Goal: Task Accomplishment & Management: Complete application form

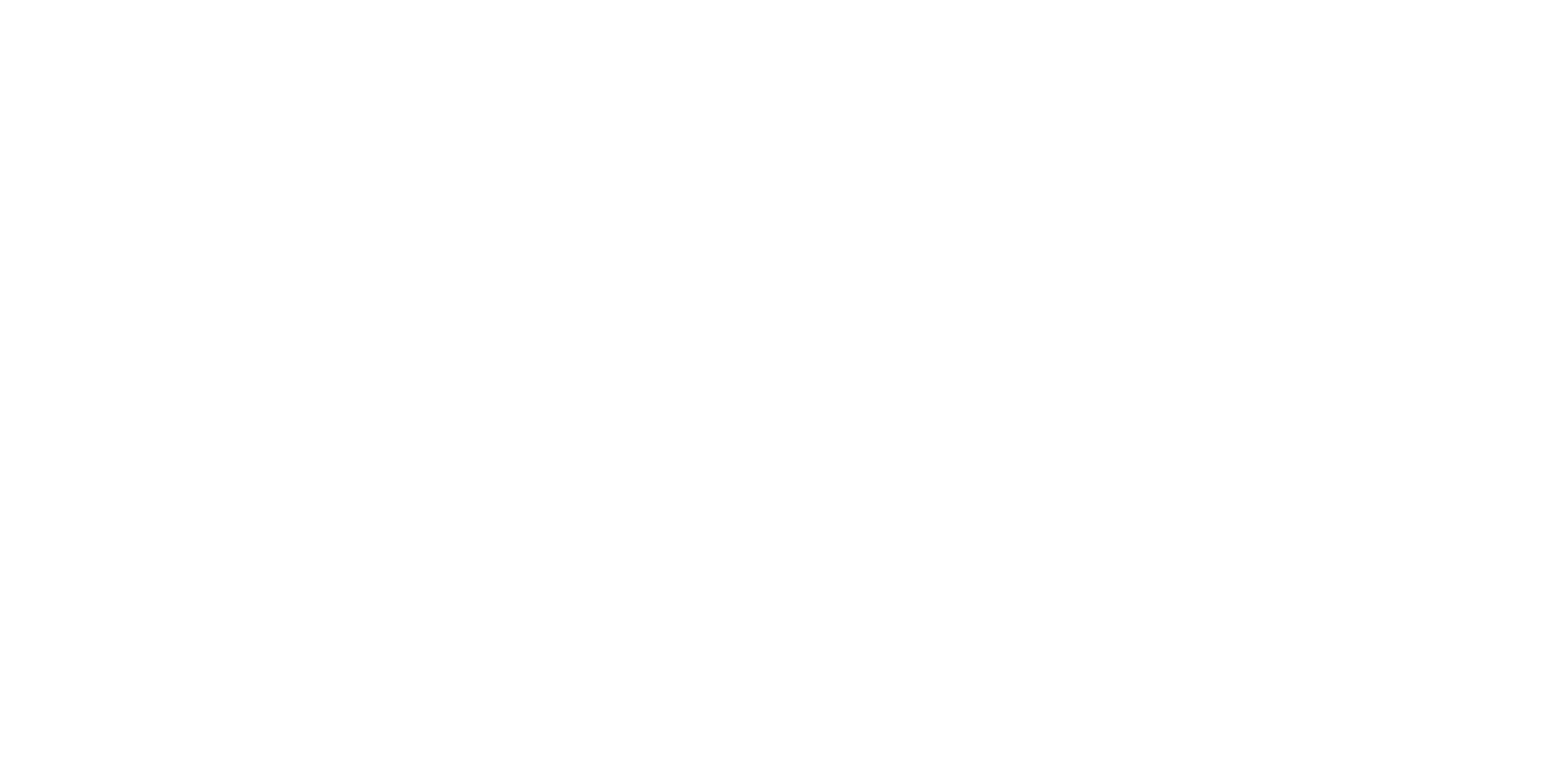
select select "MY"
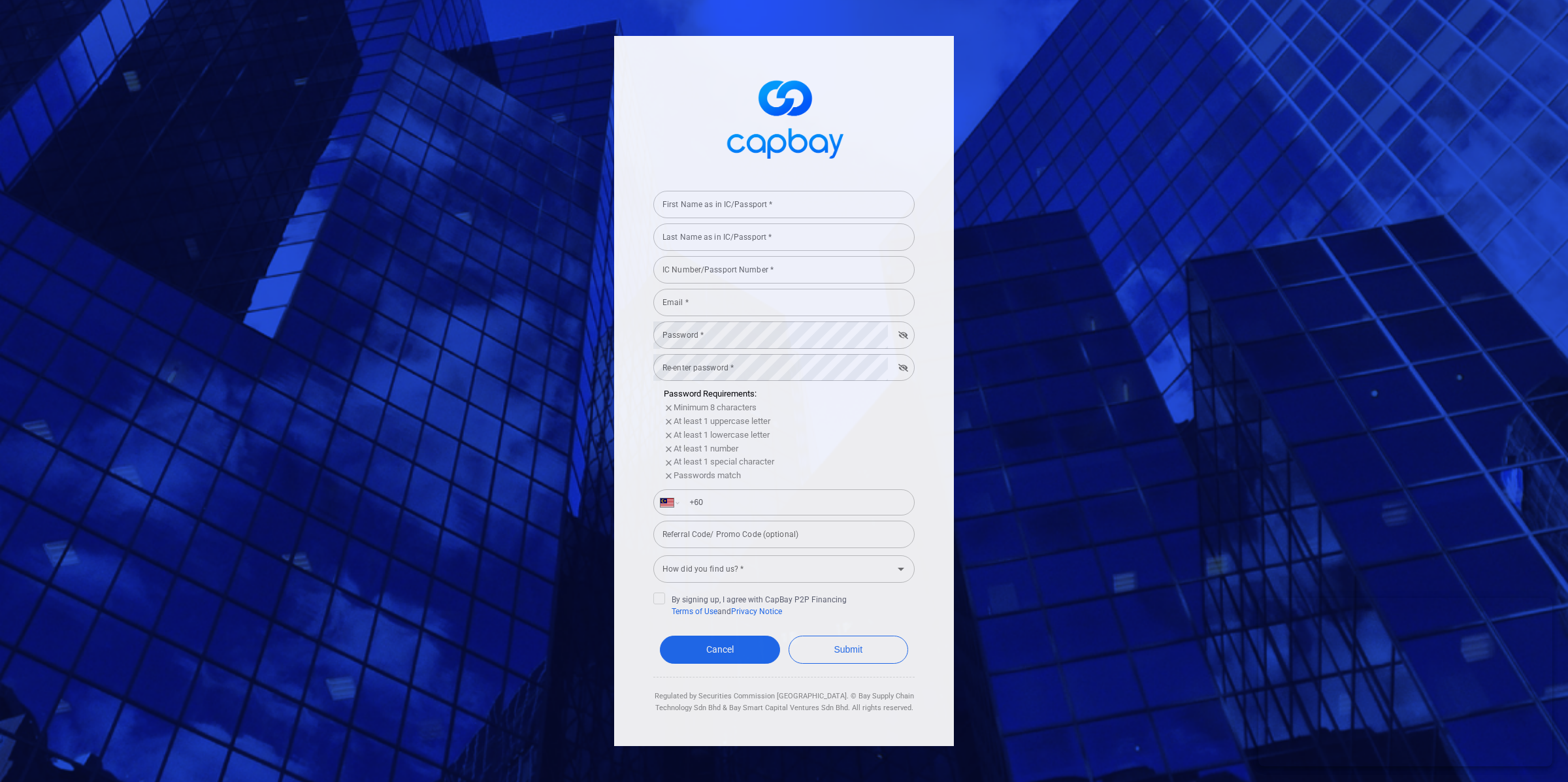
click at [873, 198] on input "First Name as in IC/Passport *" at bounding box center [784, 204] width 261 height 28
type input "test"
drag, startPoint x: 765, startPoint y: 241, endPoint x: 763, endPoint y: 251, distance: 10.2
click at [765, 241] on input "Last Name as in IC/Passport *" at bounding box center [784, 237] width 261 height 28
type input "test"
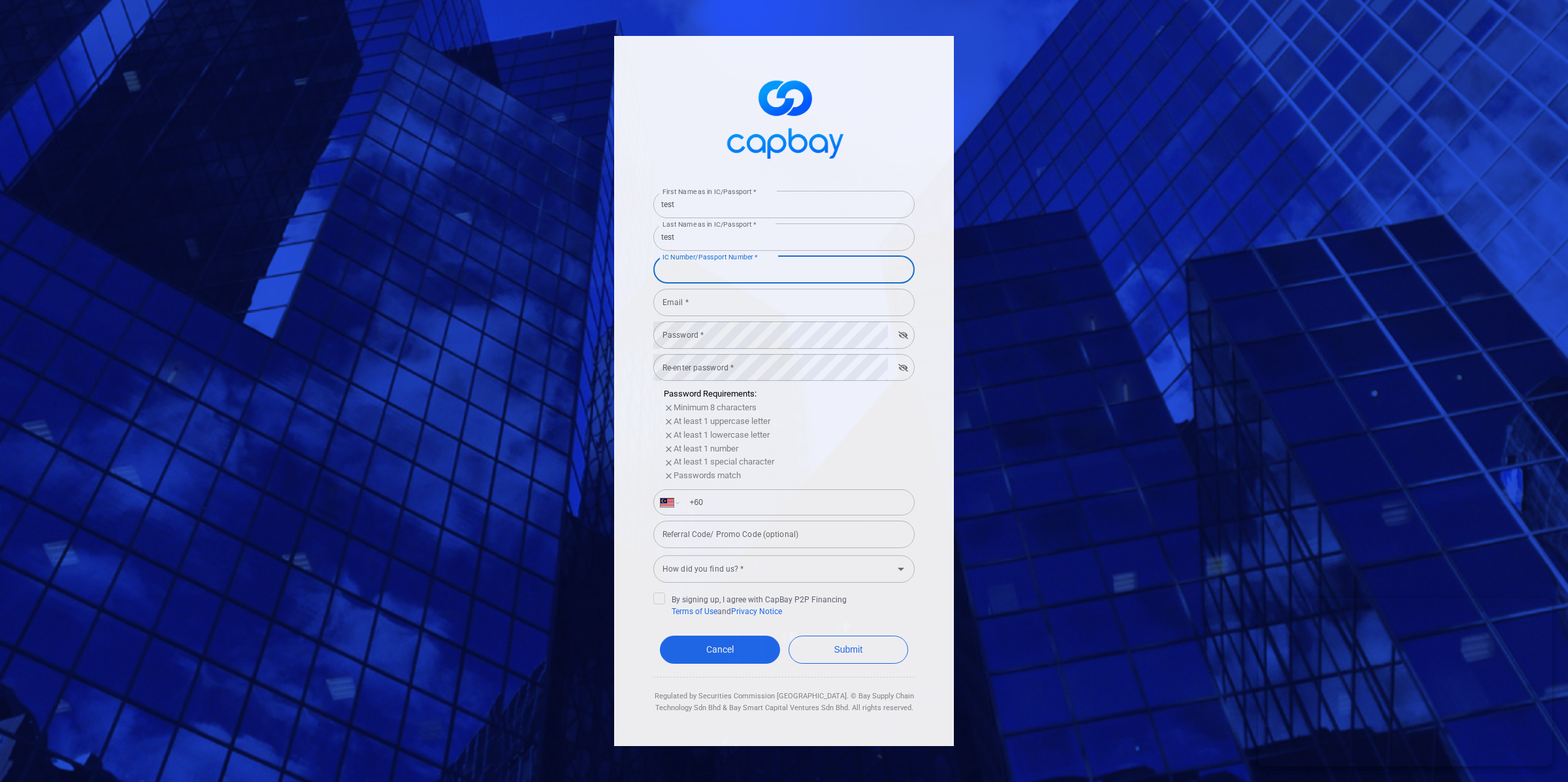
click at [751, 275] on input "IC Number/Passport Number *" at bounding box center [784, 269] width 261 height 28
type input "020708101194"
click at [752, 308] on input "Email *" at bounding box center [784, 302] width 261 height 28
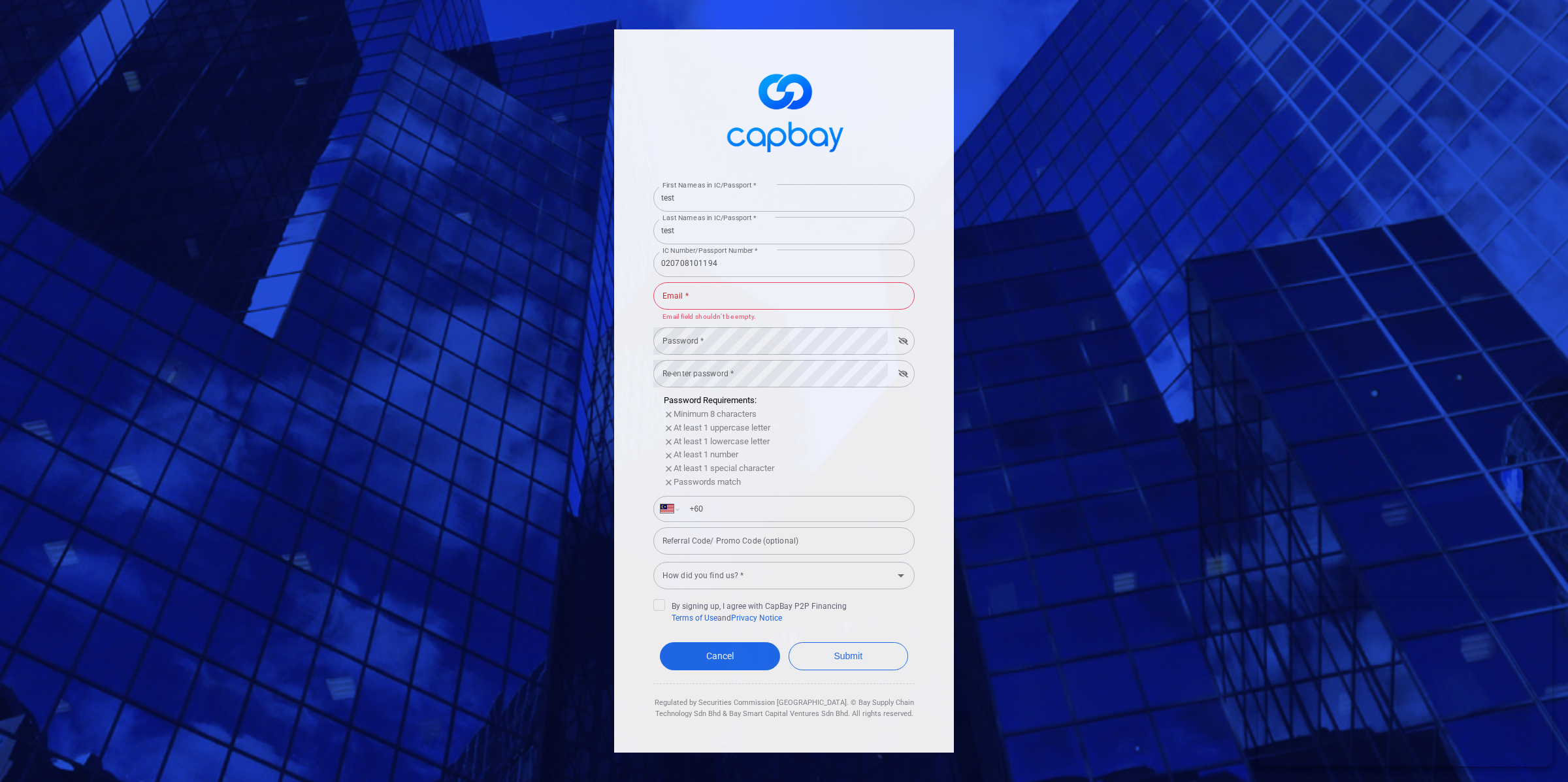
type input "[EMAIL_ADDRESS][PERSON_NAME][DOMAIN_NAME]"
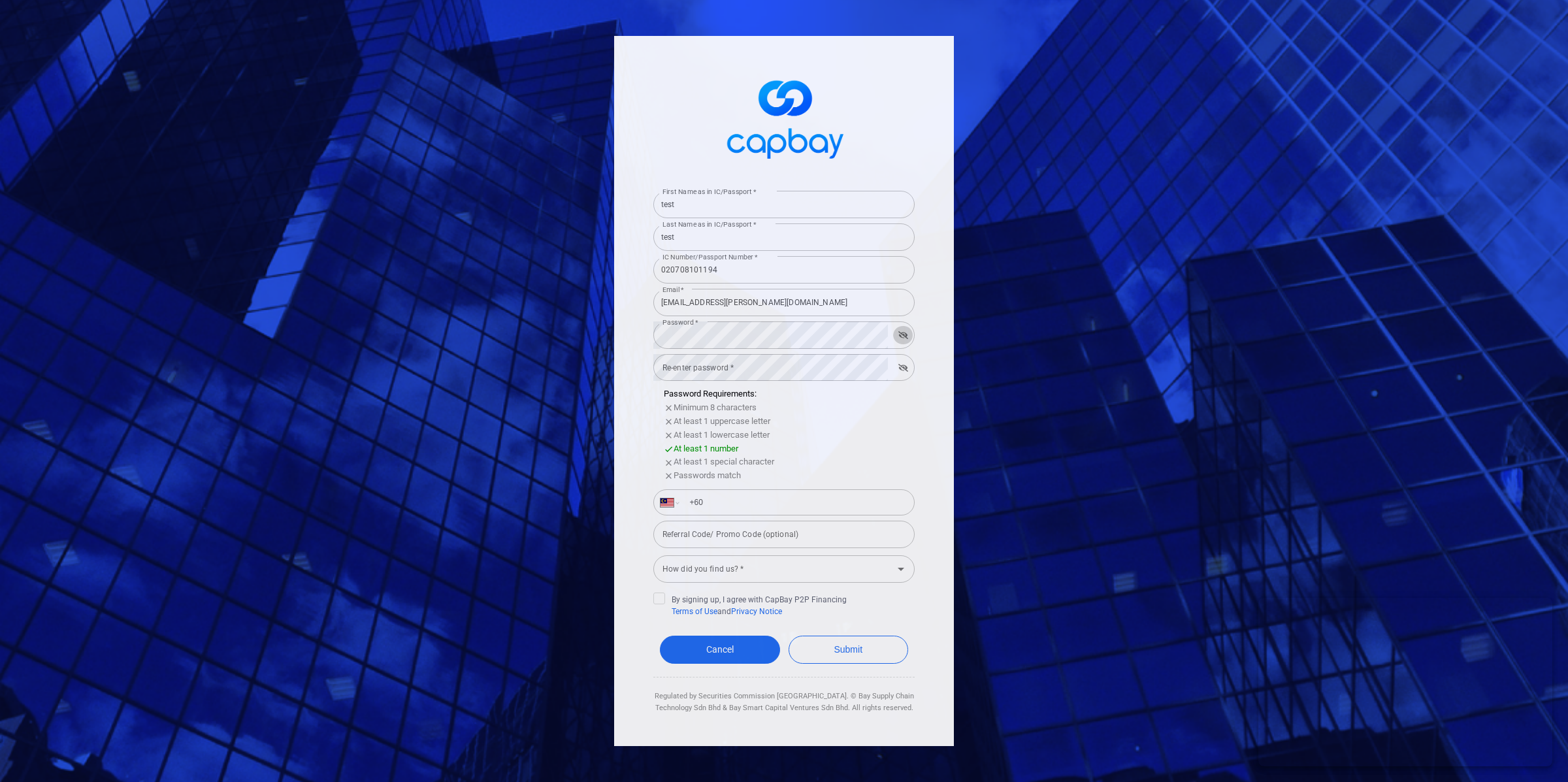
click at [900, 337] on icon "button" at bounding box center [903, 335] width 10 height 8
click at [852, 501] on input "+60" at bounding box center [794, 503] width 226 height 21
type input "[PHONE_NUMBER]"
click at [814, 535] on input "Referral Code/ Promo Code (optional)" at bounding box center [784, 534] width 261 height 28
drag, startPoint x: 785, startPoint y: 572, endPoint x: 789, endPoint y: 584, distance: 12.6
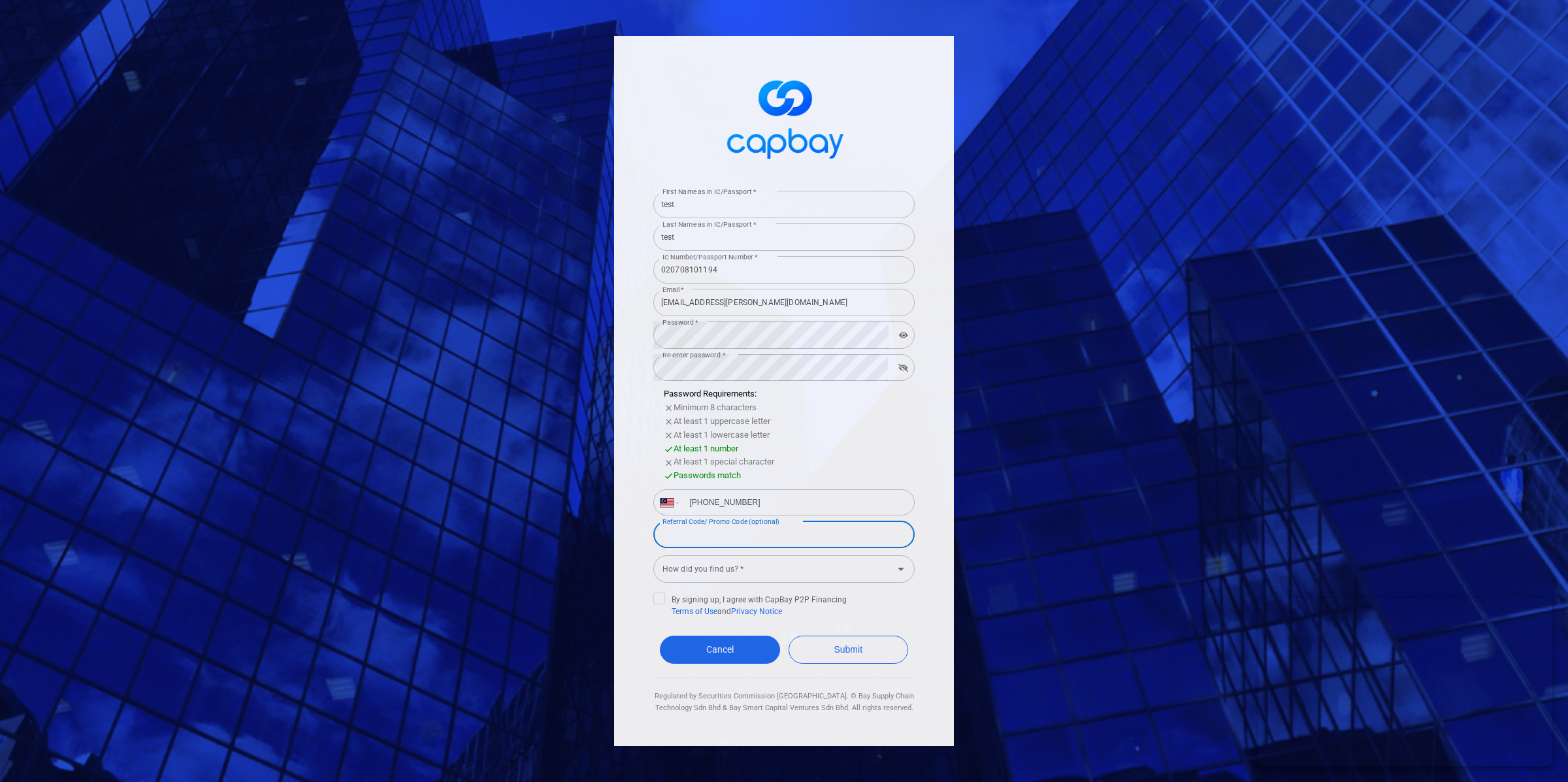
click at [784, 574] on input "How did you find us? *" at bounding box center [773, 569] width 232 height 24
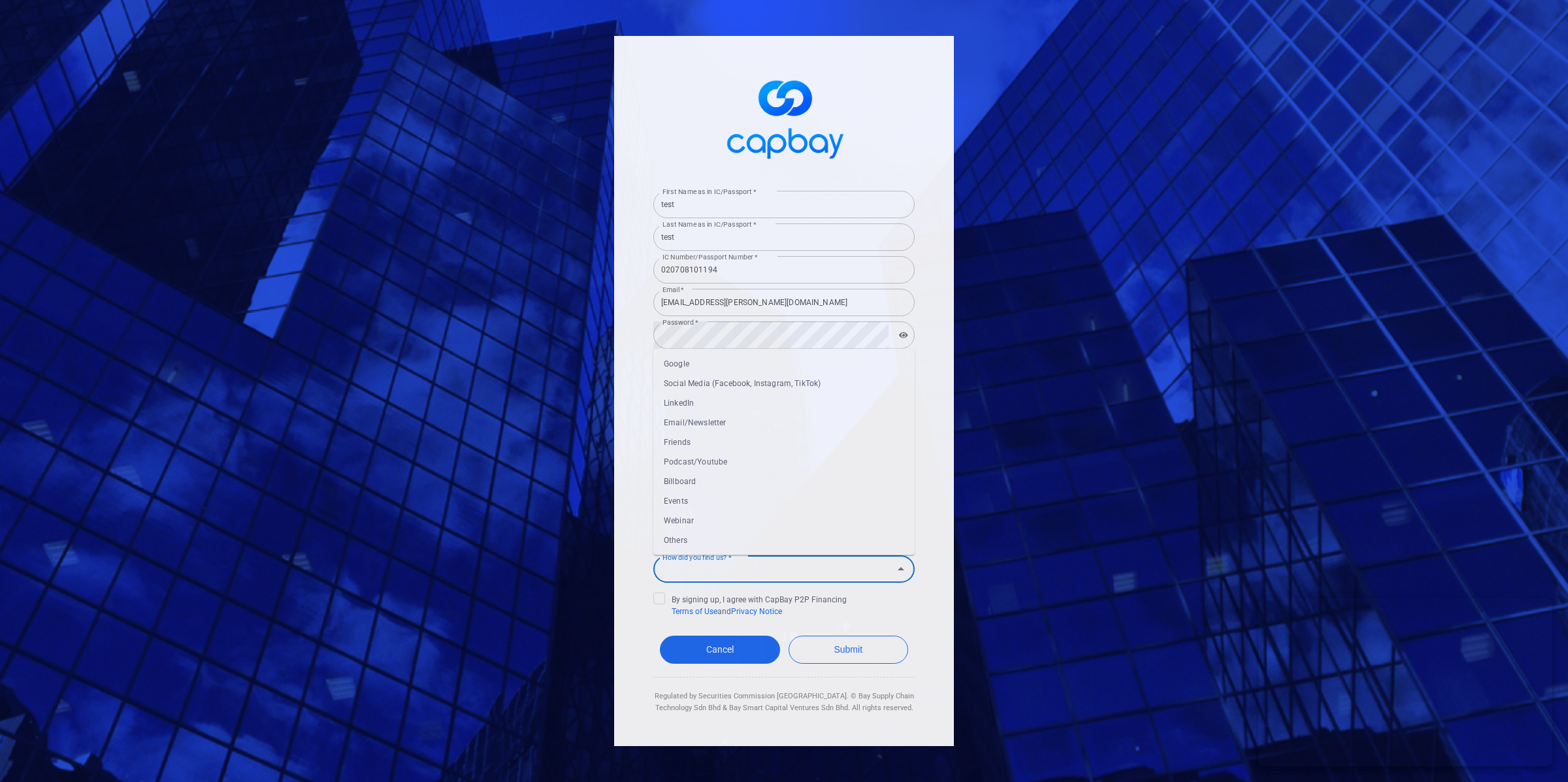
click at [744, 545] on li "Others" at bounding box center [784, 540] width 261 height 20
type input "Others"
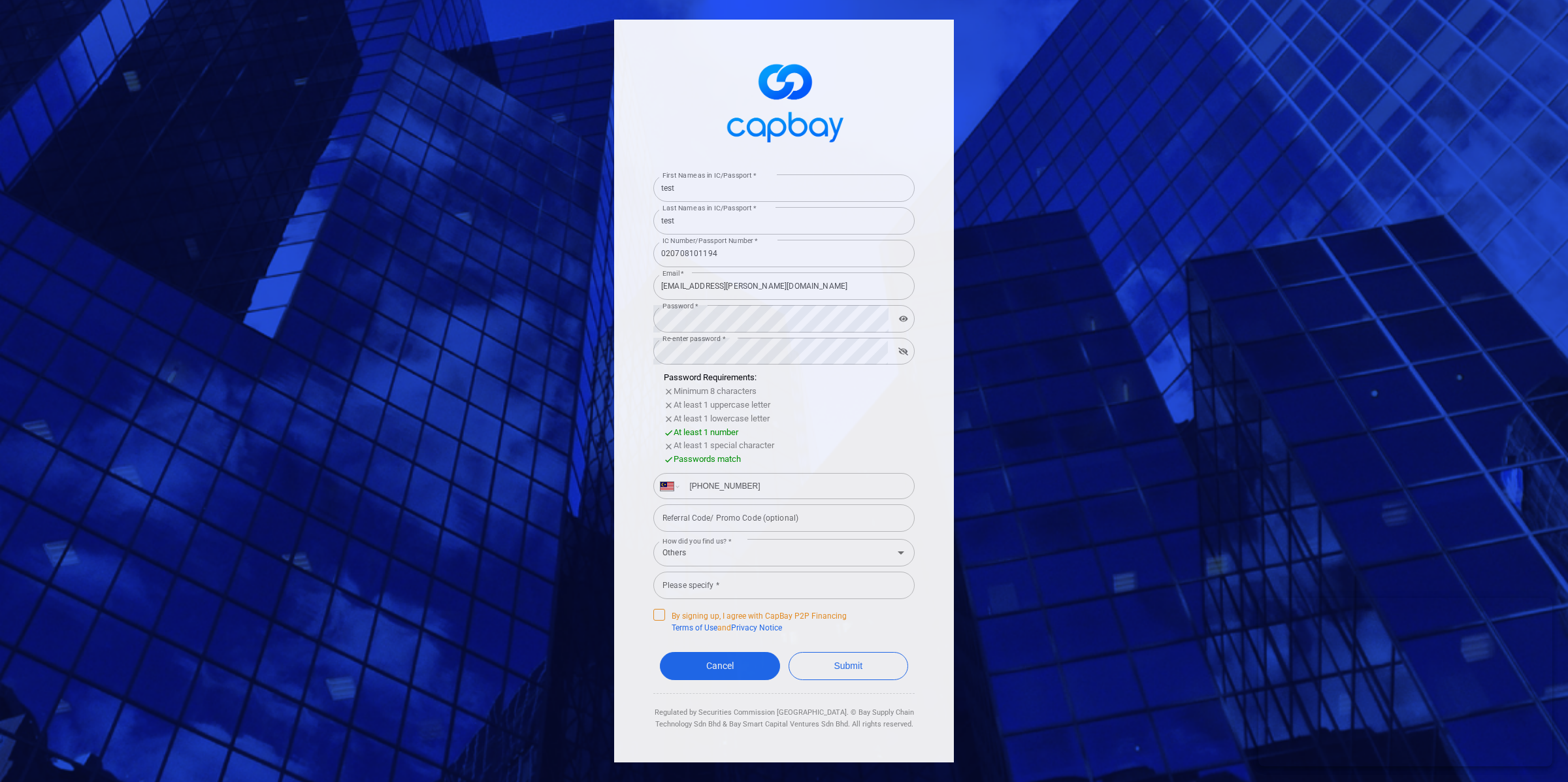
click at [672, 617] on span "By signing up, I agree with CapBay P2P Financing Terms of Use and Privacy Notice" at bounding box center [750, 621] width 194 height 25
click at [0, 0] on input "By signing up, I agree with CapBay P2P Financing Terms of Use and Privacy Notice" at bounding box center [0, 0] width 0 height 0
click at [816, 662] on button "Submit" at bounding box center [848, 666] width 120 height 28
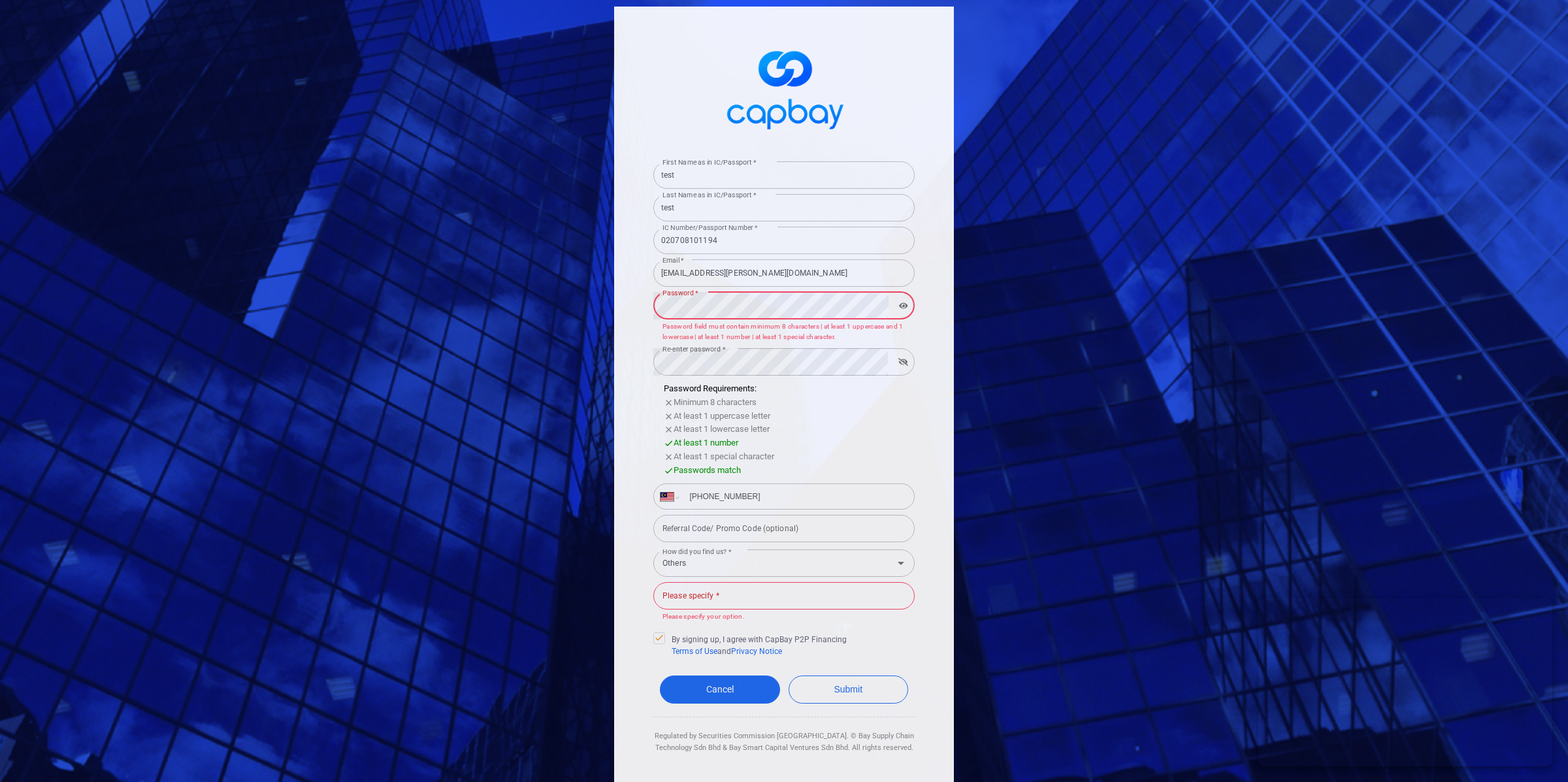
click at [727, 291] on div "Password * Password * Password field must contain minimum 8 characters | at lea…" at bounding box center [784, 317] width 261 height 53
click at [894, 310] on button "button" at bounding box center [903, 306] width 20 height 19
click at [811, 283] on input "[EMAIL_ADDRESS][PERSON_NAME][DOMAIN_NAME]" at bounding box center [784, 273] width 261 height 28
click at [807, 280] on input "[EMAIL_ADDRESS][PERSON_NAME][DOMAIN_NAME]" at bounding box center [784, 273] width 261 height 28
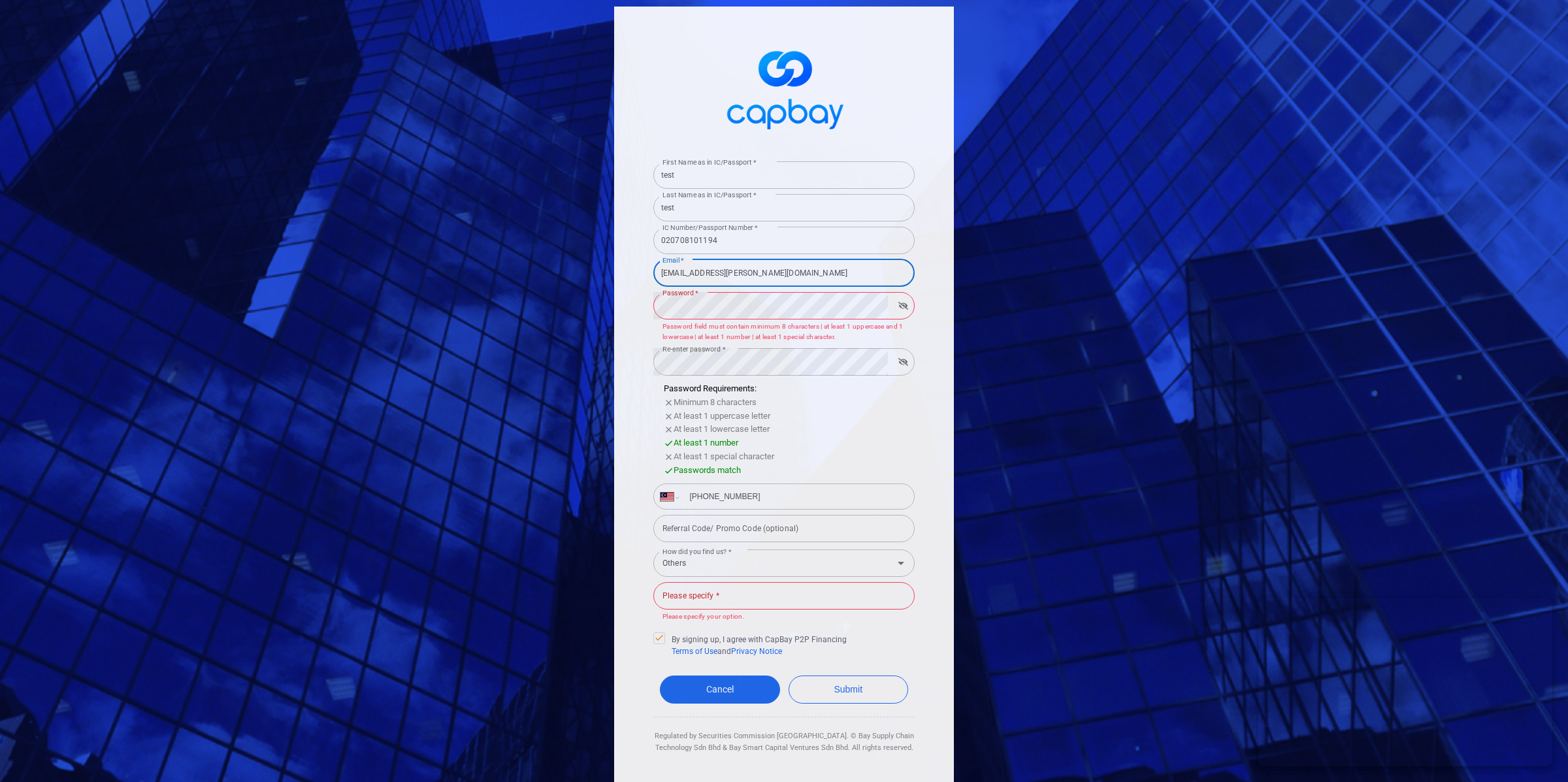
click at [807, 280] on input "[EMAIL_ADDRESS][PERSON_NAME][DOMAIN_NAME]" at bounding box center [784, 273] width 261 height 28
type input "m"
click at [754, 274] on input "[EMAIL_ADDRESS][PERSON_NAME][DOMAIN_NAME]" at bounding box center [784, 273] width 261 height 28
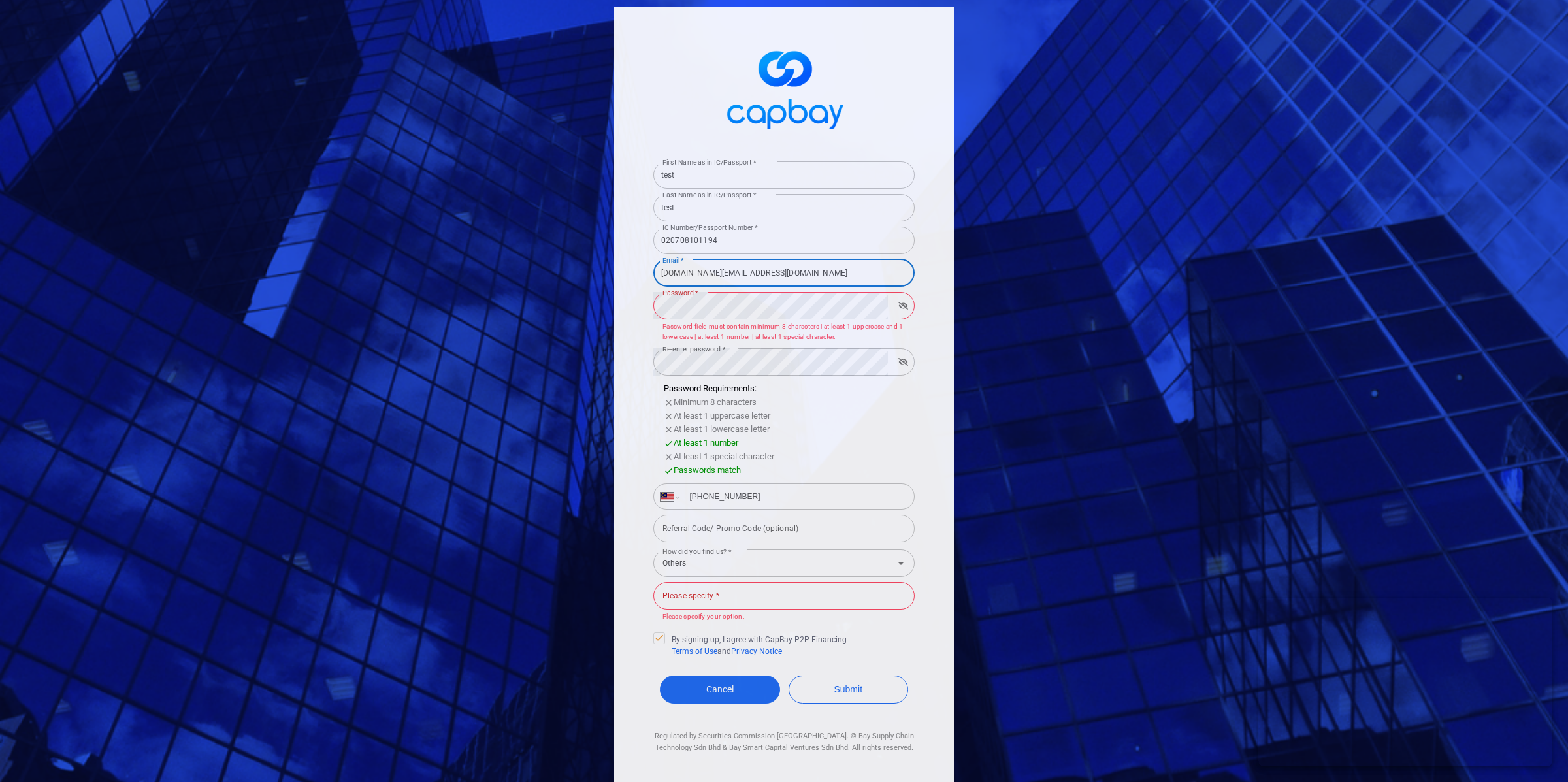
click at [759, 267] on input "[DOMAIN_NAME][EMAIL_ADDRESS][DOMAIN_NAME]" at bounding box center [784, 273] width 261 height 28
click at [757, 267] on input "[DOMAIN_NAME][EMAIL_ADDRESS][DOMAIN_NAME]" at bounding box center [784, 273] width 261 height 28
type input "[EMAIL_ADDRESS][DOMAIN_NAME]"
click at [907, 306] on button "button" at bounding box center [903, 306] width 20 height 19
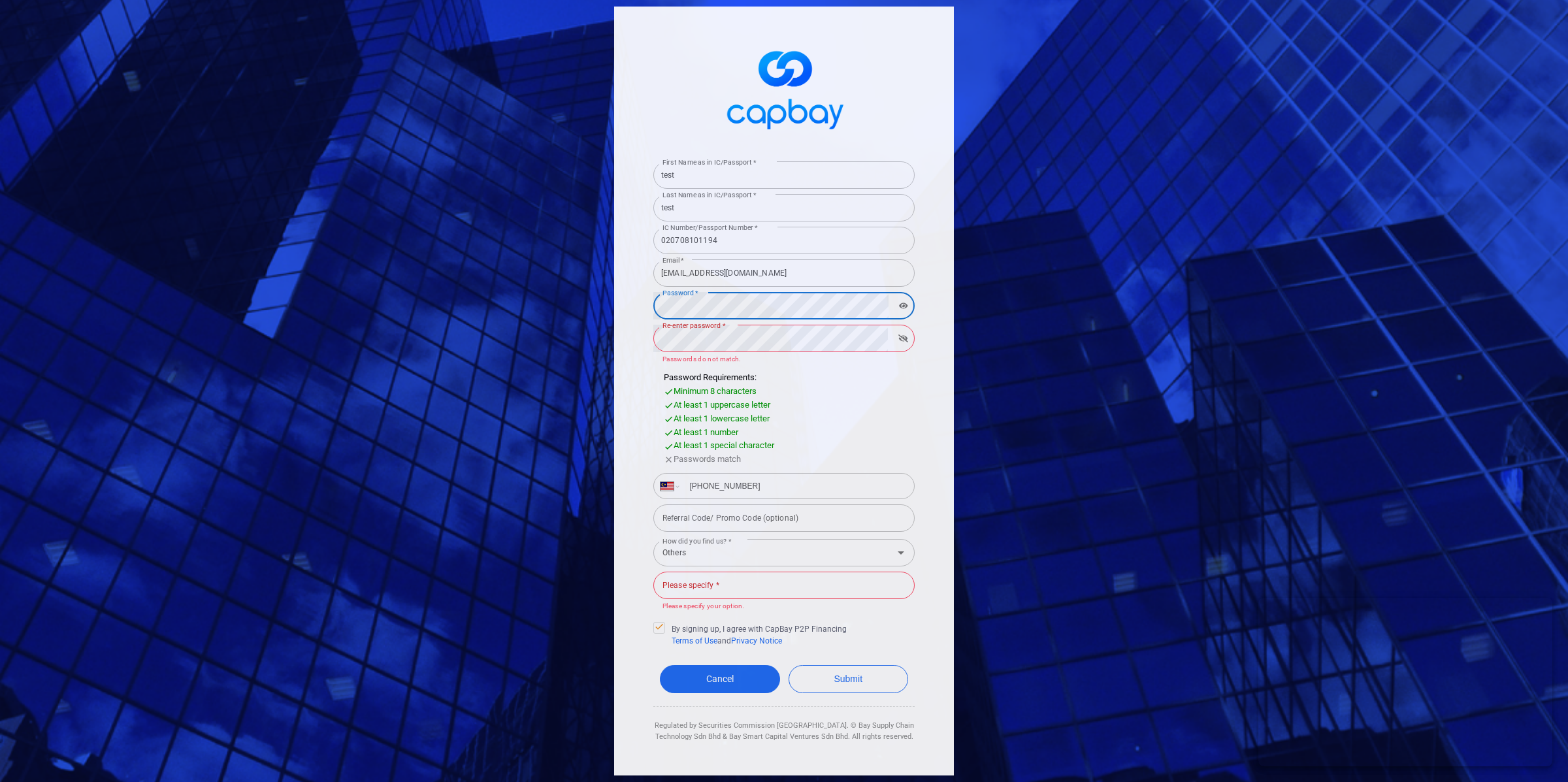
click at [682, 327] on label "Re-enter password *" at bounding box center [694, 325] width 63 height 10
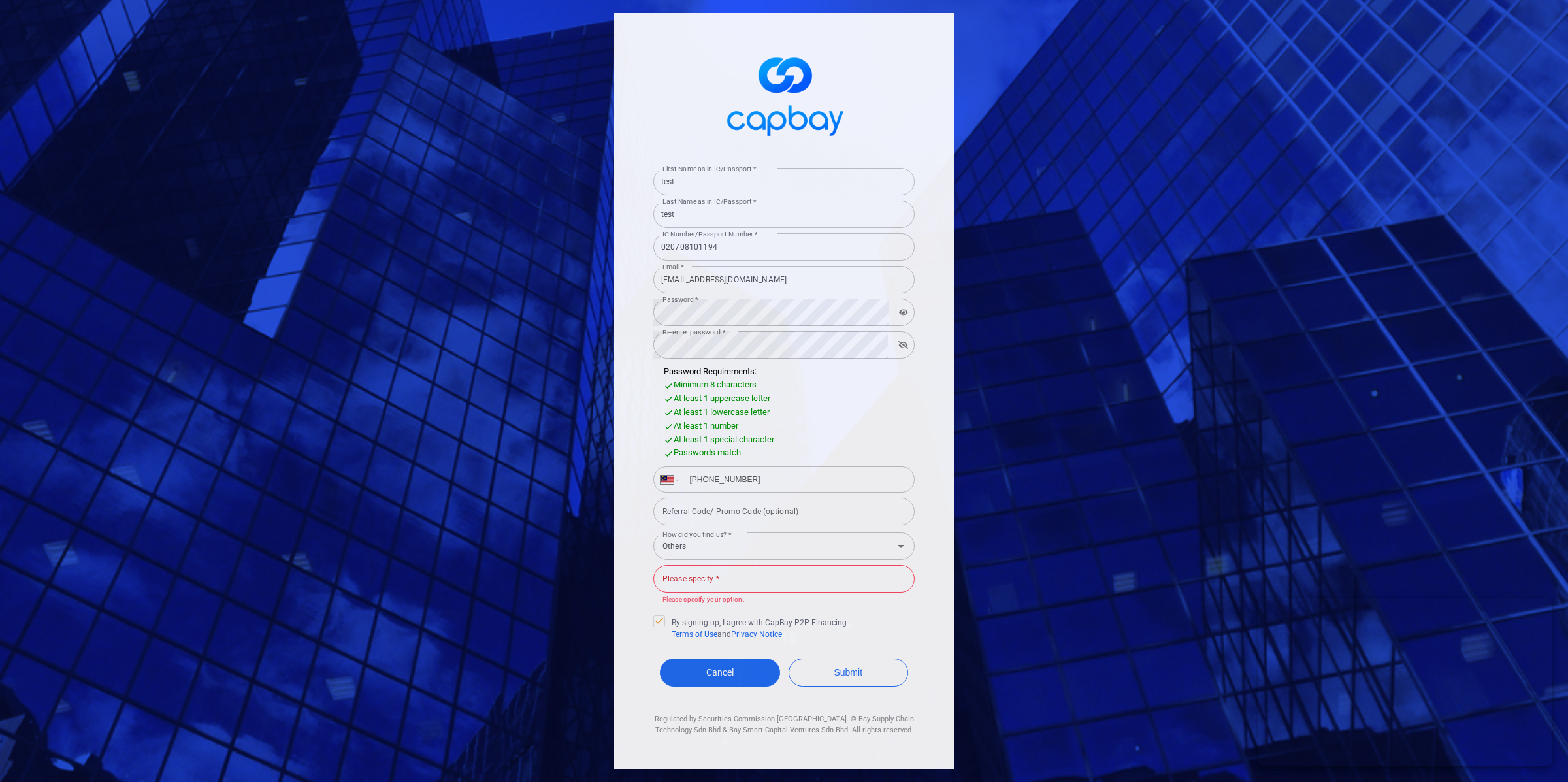
drag, startPoint x: 641, startPoint y: 363, endPoint x: 666, endPoint y: 406, distance: 49.7
click at [641, 363] on div "First Name as in IC/Passport * test First Name as in IC/Passport * Last Name as…" at bounding box center [784, 391] width 339 height 756
drag, startPoint x: 717, startPoint y: 579, endPoint x: 720, endPoint y: 594, distance: 15.3
click at [717, 579] on input "Please specify *" at bounding box center [784, 579] width 261 height 28
type input "test only"
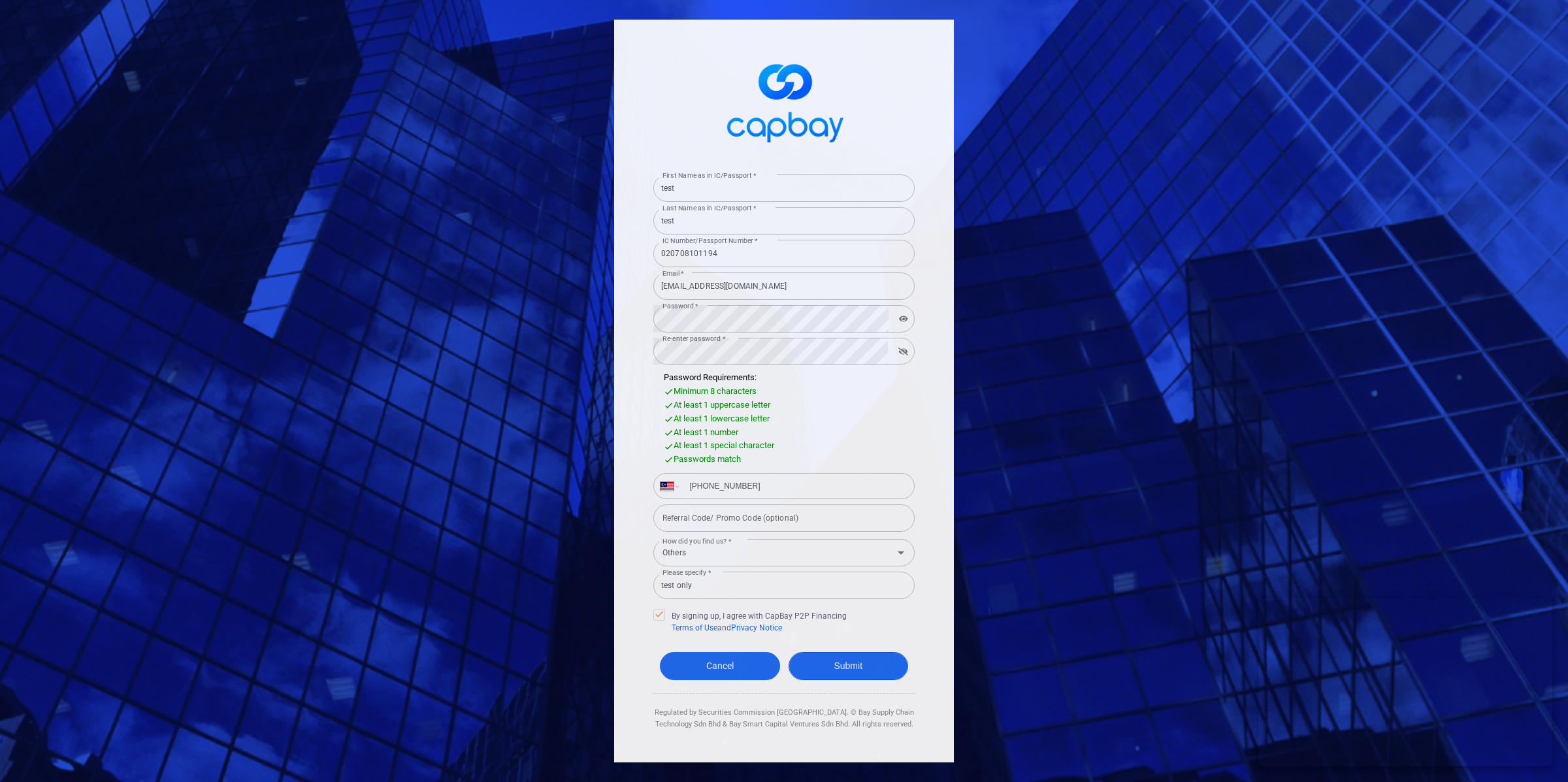
click at [831, 663] on button "Submit" at bounding box center [848, 666] width 120 height 28
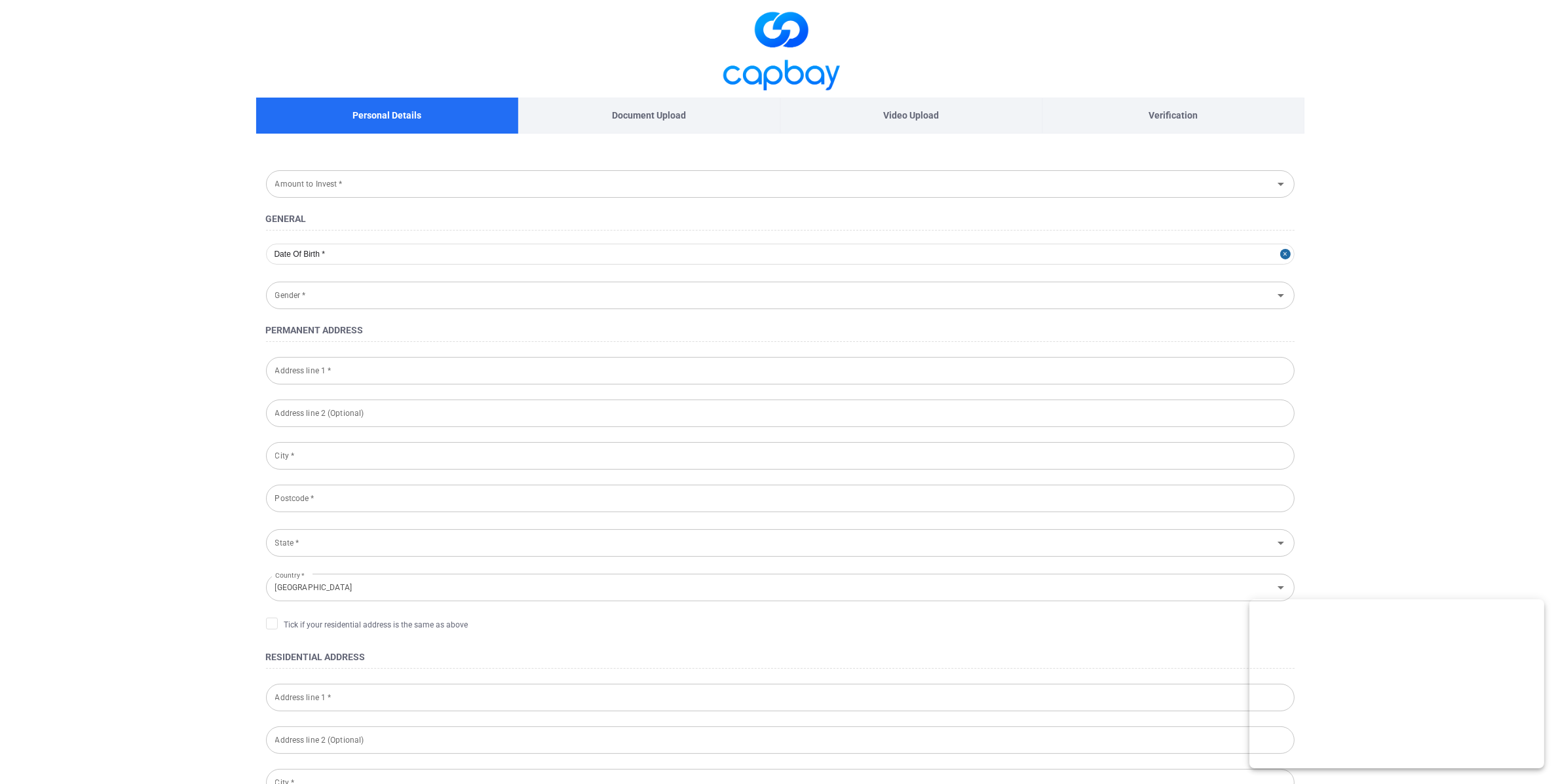
type input "[DATE]"
type input "[DEMOGRAPHIC_DATA]"
type input "020708-10-1194"
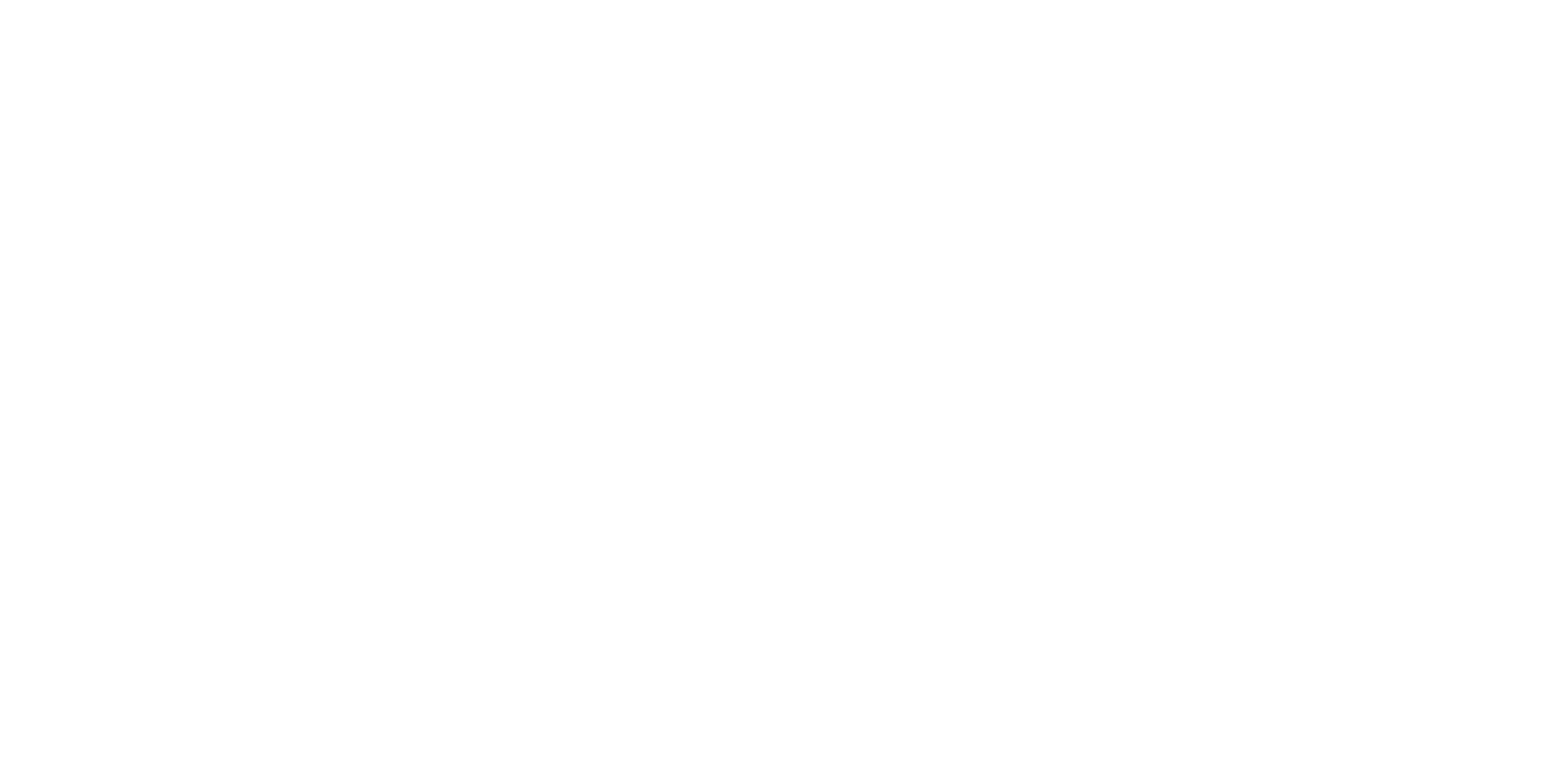
select select "MY"
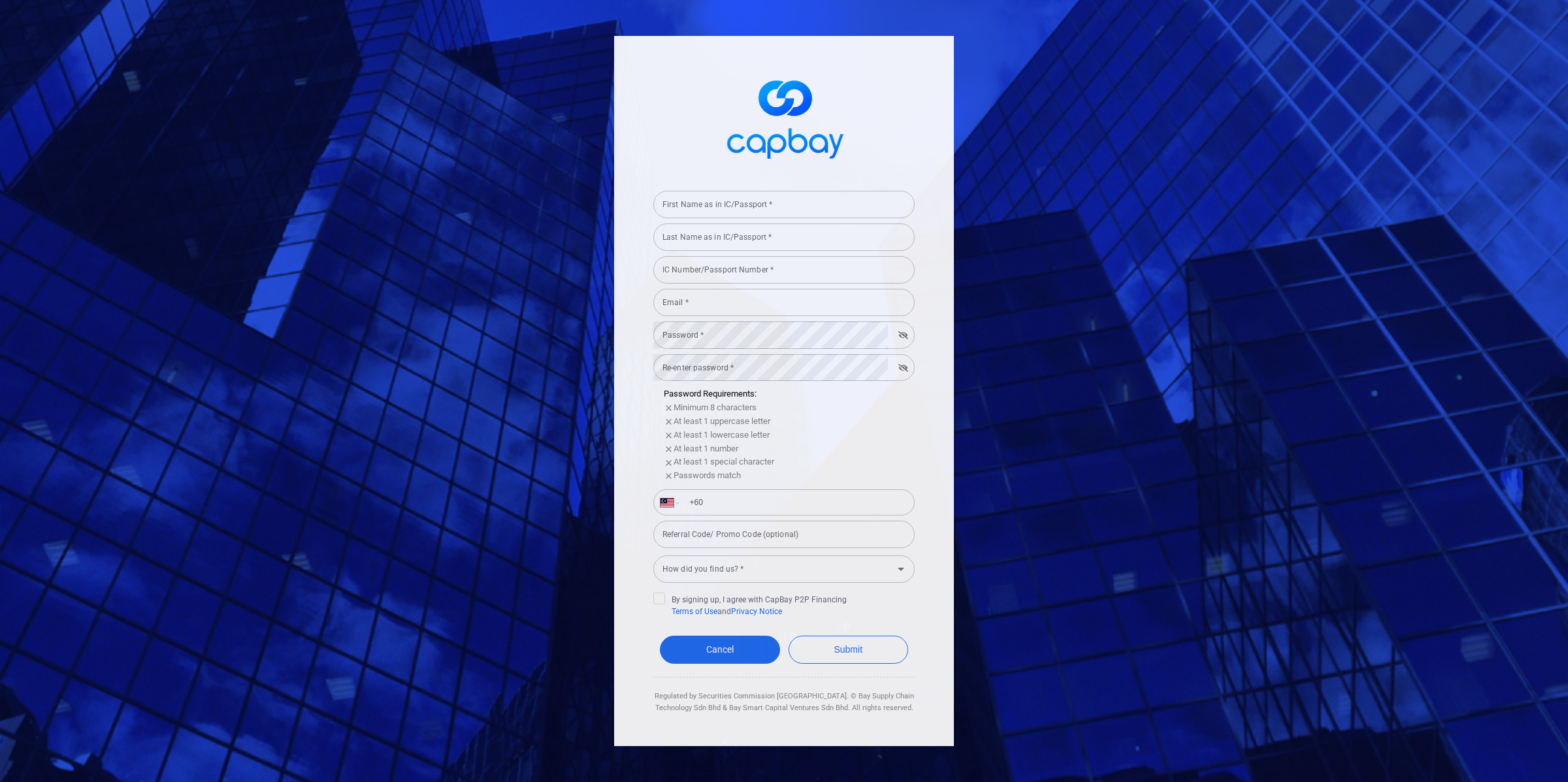
click at [673, 213] on input "First Name as in IC/Passport *" at bounding box center [784, 204] width 261 height 28
type input "test"
click at [720, 235] on input "Last Name as in IC/Passport *" at bounding box center [784, 237] width 261 height 28
type input "test"
click at [727, 270] on input "IC Number/Passport Number *" at bounding box center [784, 269] width 261 height 28
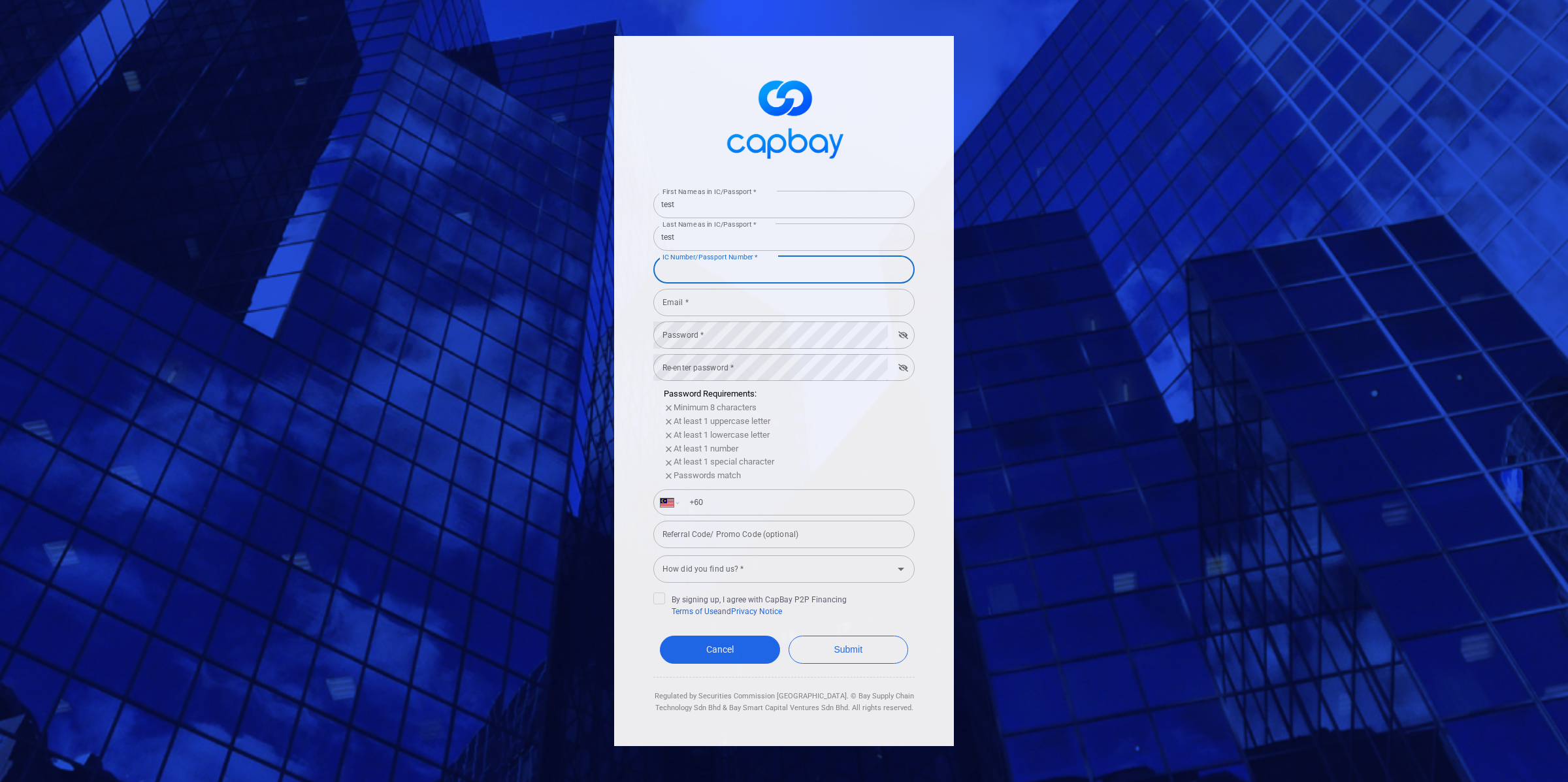
type input "020708101194"
click at [720, 312] on input "Email *" at bounding box center [784, 302] width 261 height 28
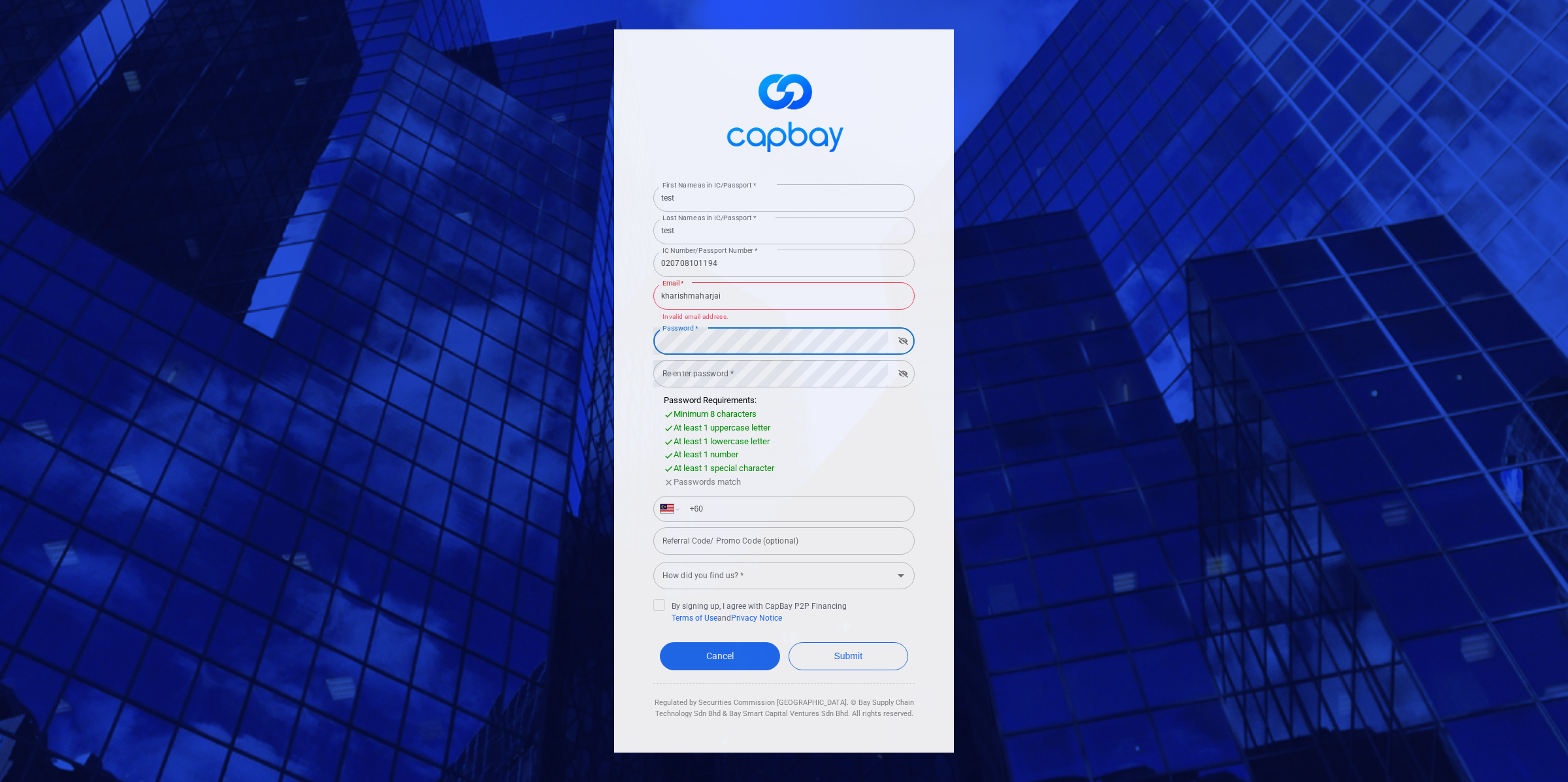
click at [906, 344] on icon "button" at bounding box center [903, 340] width 10 height 8
click at [905, 344] on icon "button" at bounding box center [903, 340] width 9 height 8
click at [765, 301] on input "kharishmaharjai" at bounding box center [784, 296] width 261 height 28
click at [764, 303] on input "kharishmaharjai" at bounding box center [784, 296] width 261 height 28
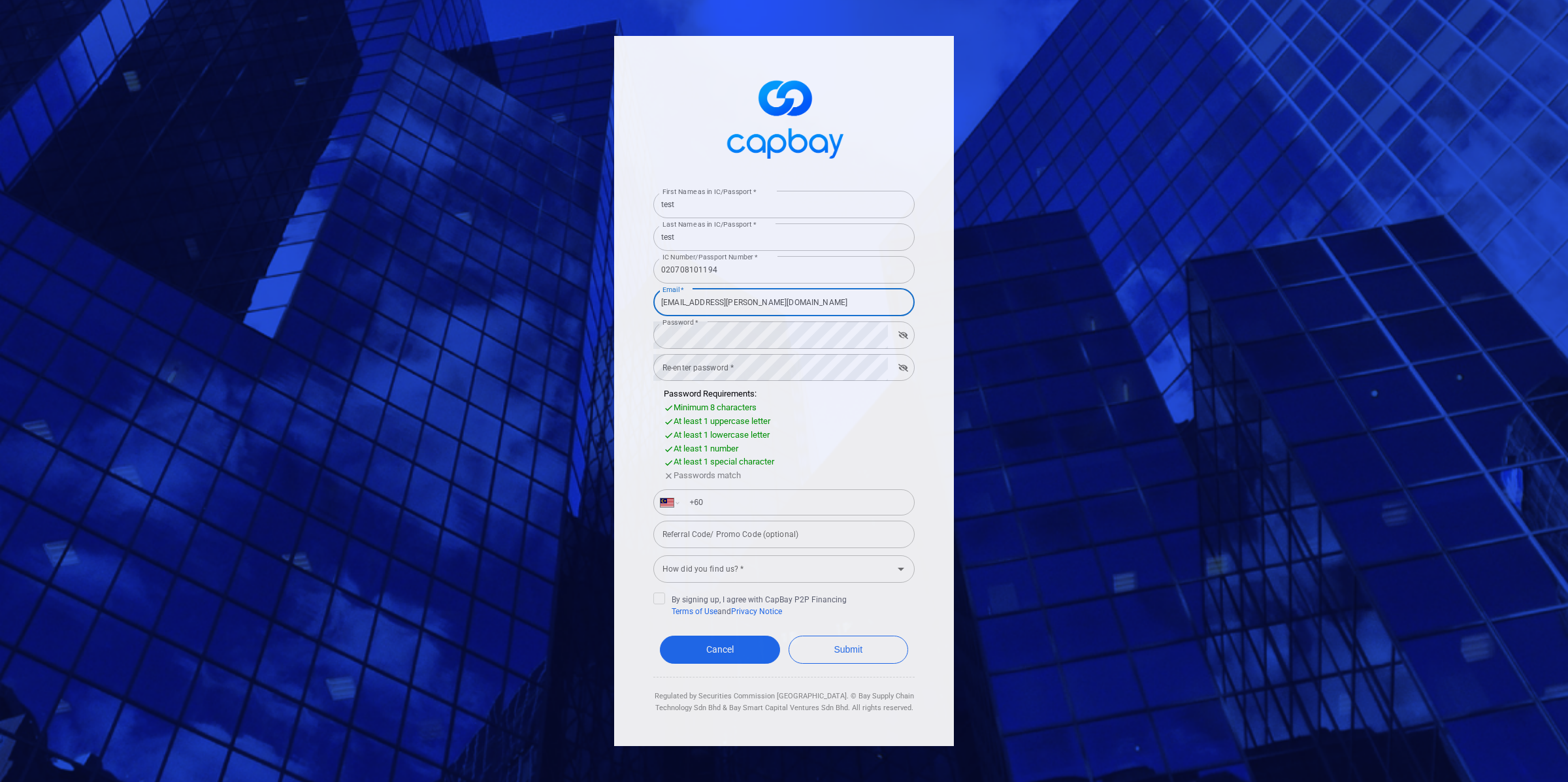
type input "[EMAIL_ADDRESS][PERSON_NAME][DOMAIN_NAME]"
click at [780, 465] on div "At least 1 special character" at bounding box center [789, 462] width 251 height 13
click at [760, 495] on input "+60" at bounding box center [794, 503] width 226 height 21
type input "[PHONE_NUMBER]"
click at [760, 572] on input "How did you find us? *" at bounding box center [773, 569] width 232 height 24
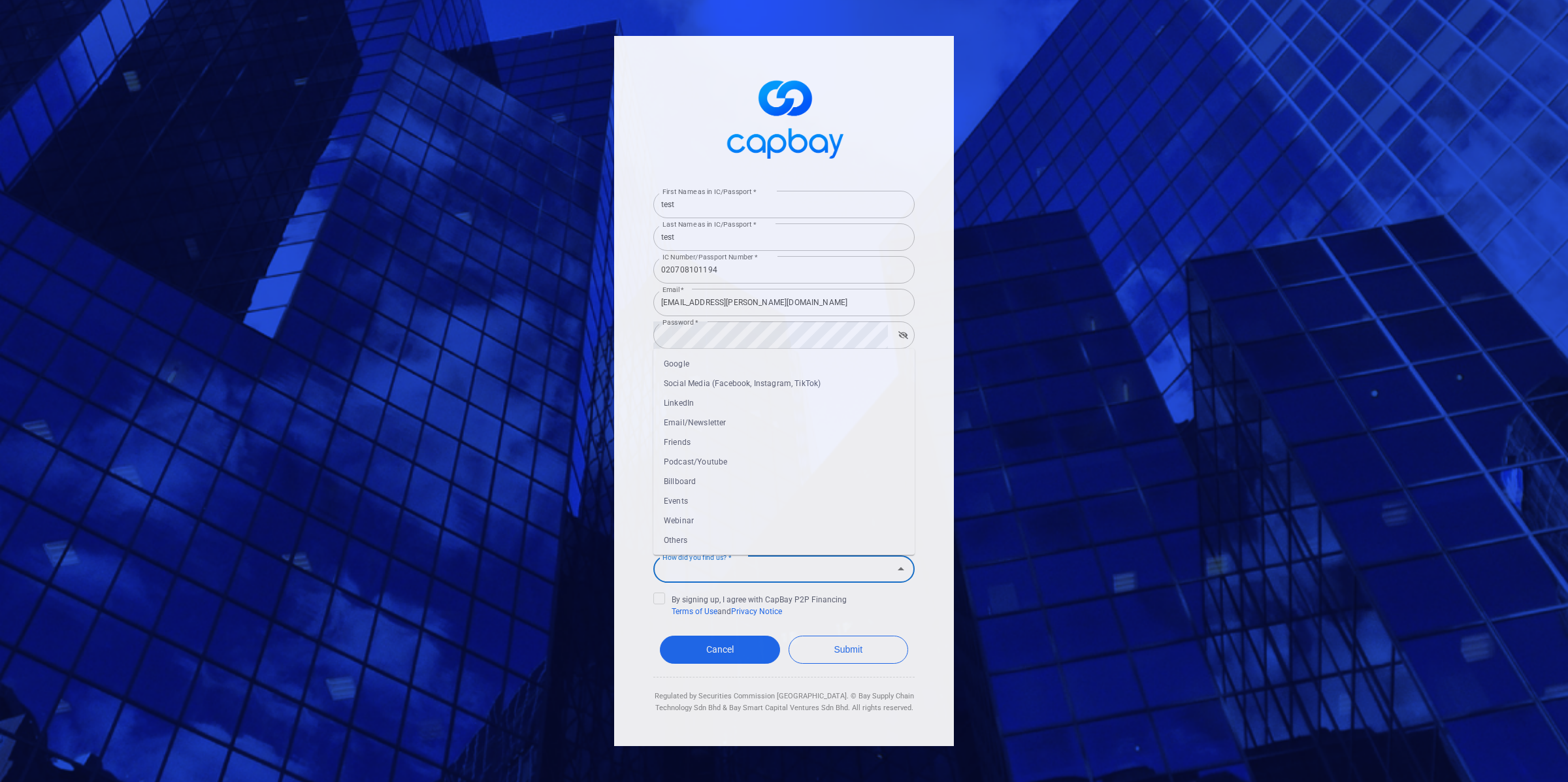
drag, startPoint x: 719, startPoint y: 532, endPoint x: 720, endPoint y: 566, distance: 34.0
click at [719, 532] on li "Others" at bounding box center [784, 540] width 261 height 20
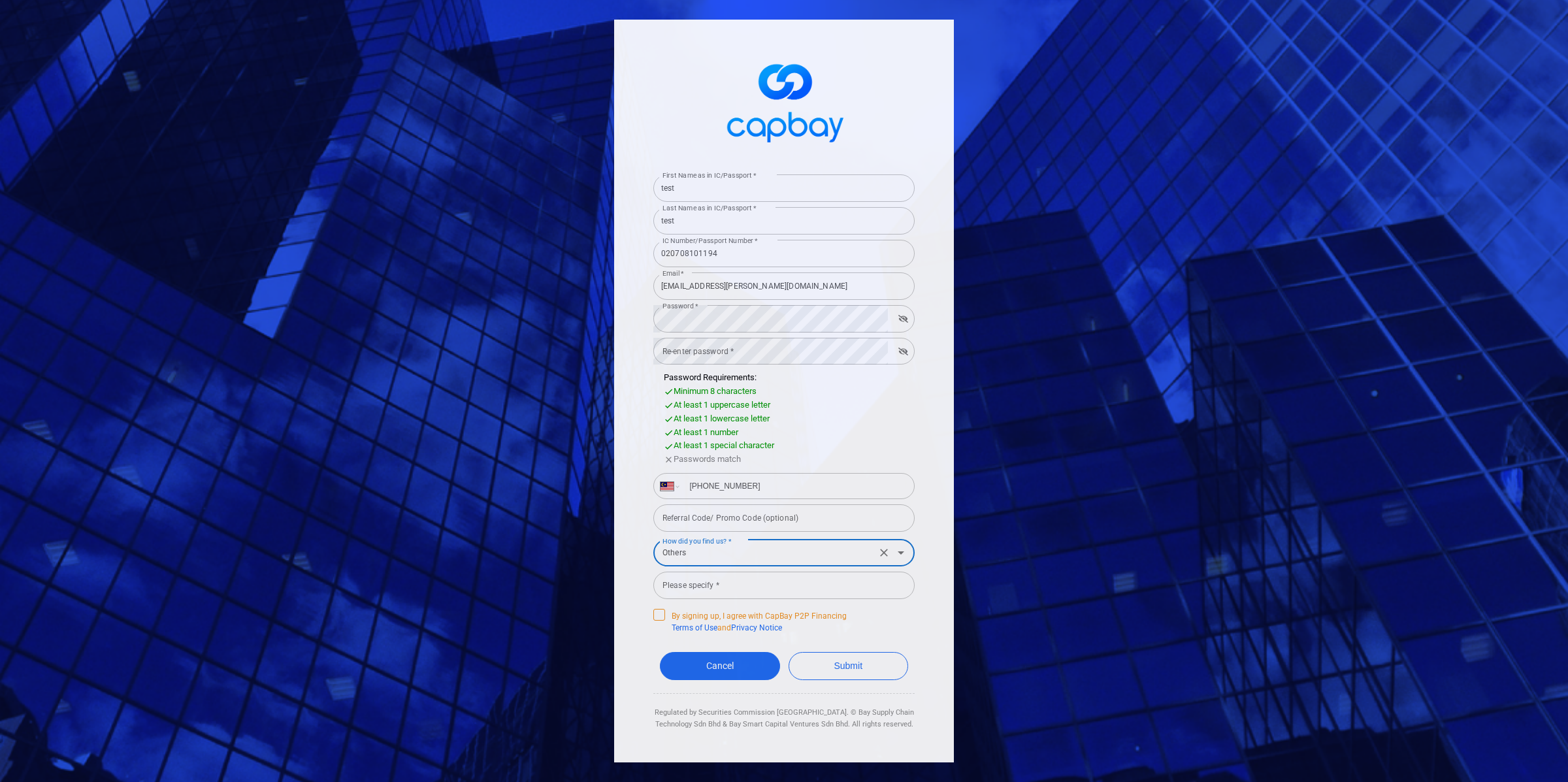
click at [664, 622] on span "By signing up, I agree with CapBay P2P Financing Terms of Use and Privacy Notice" at bounding box center [750, 621] width 194 height 25
click at [728, 596] on input "Please specify *" at bounding box center [784, 586] width 261 height 28
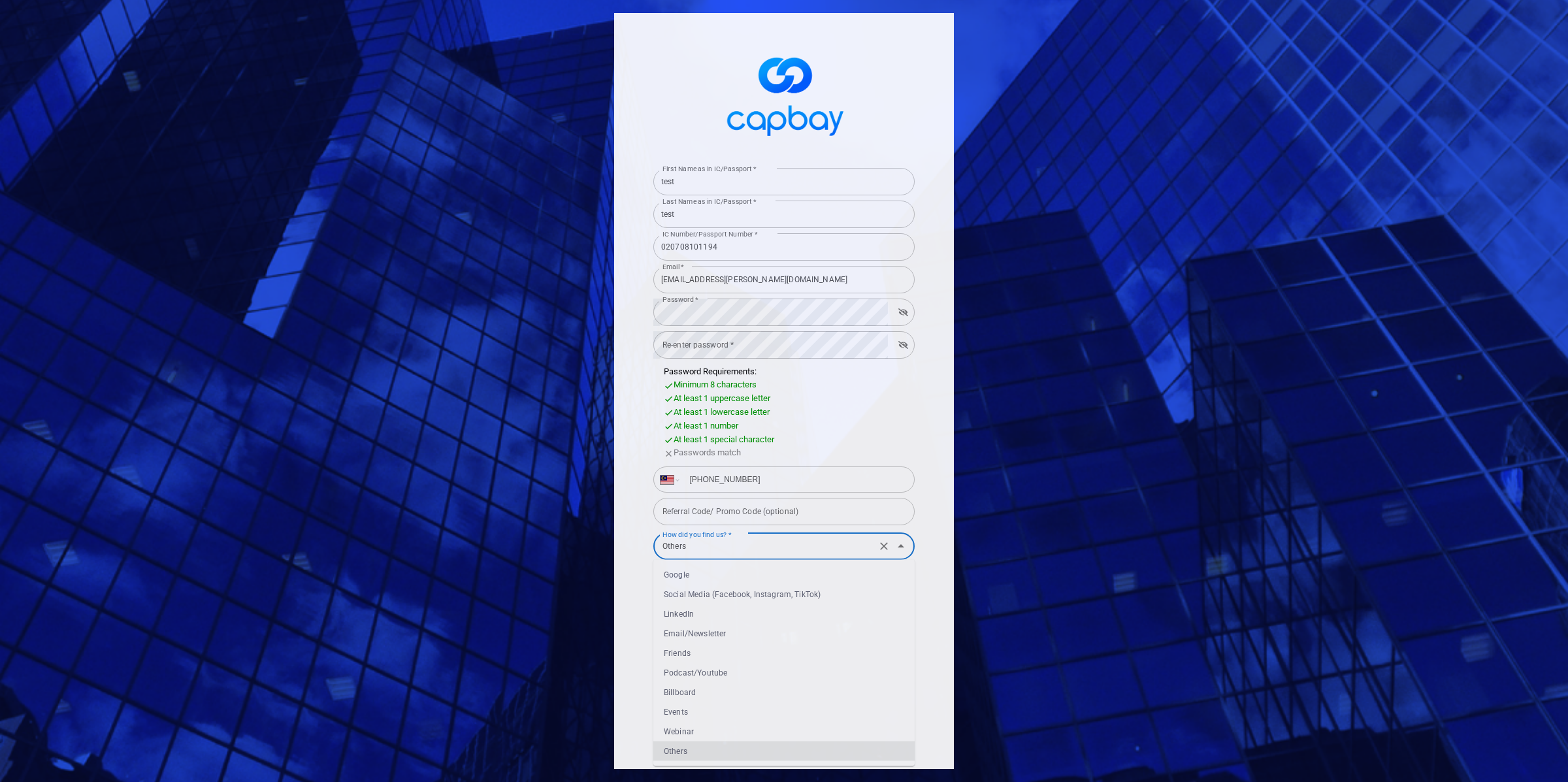
click at [712, 560] on div "How did you find us? * Others How did you find us? * Google Social Media (Faceb…" at bounding box center [784, 544] width 261 height 31
click at [710, 585] on li "Social Media (Facebook, Instagram, TikTok)" at bounding box center [784, 594] width 261 height 20
type input "Social Media (Facebook, Instagram, TikTok)"
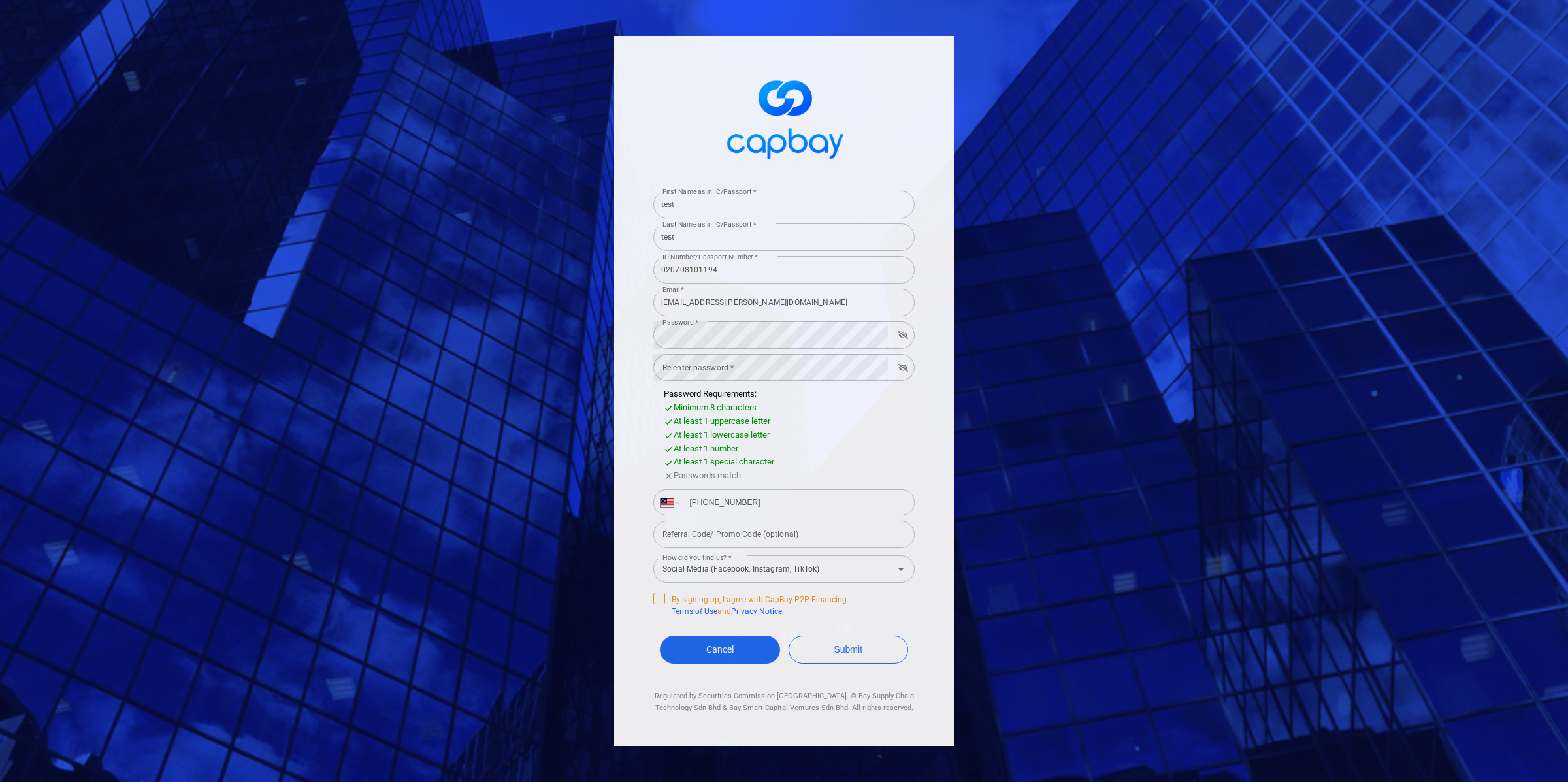
click at [659, 602] on icon at bounding box center [659, 598] width 11 height 11
click at [0, 0] on input "By signing up, I agree with CapBay P2P Financing Terms of Use and Privacy Notice" at bounding box center [0, 0] width 0 height 0
click at [813, 654] on button "Submit" at bounding box center [848, 650] width 120 height 28
click at [864, 639] on button "Submit" at bounding box center [848, 650] width 120 height 28
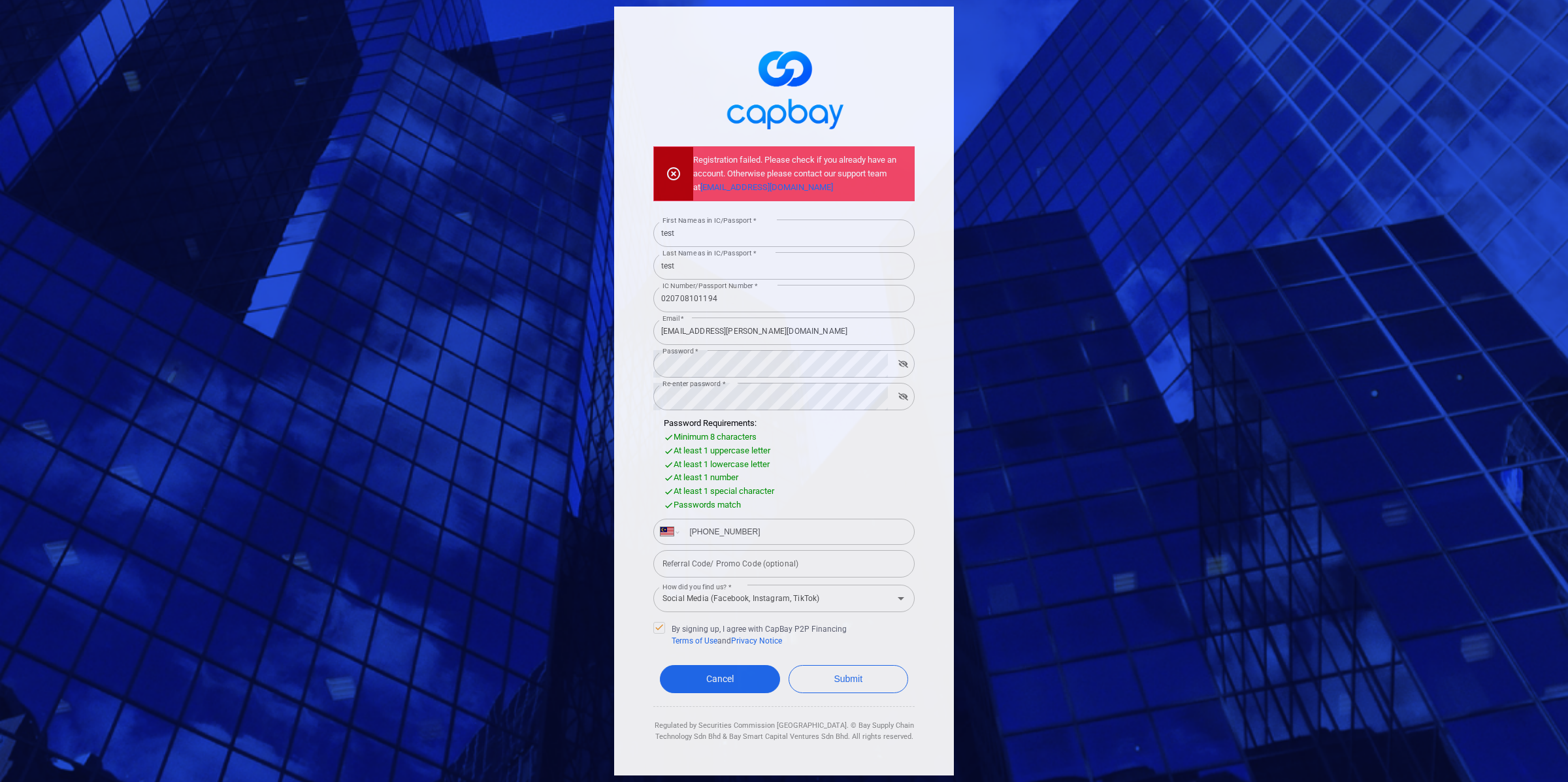
click at [728, 260] on input "test" at bounding box center [784, 266] width 261 height 28
click at [728, 331] on input "[EMAIL_ADDRESS][PERSON_NAME][DOMAIN_NAME]" at bounding box center [784, 331] width 261 height 28
click at [728, 331] on input "[EMAIL_ADDRESS][PERSON_NAME][DOMAIN_NAME]" at bounding box center [784, 331] width 261 height 28
type input "m"
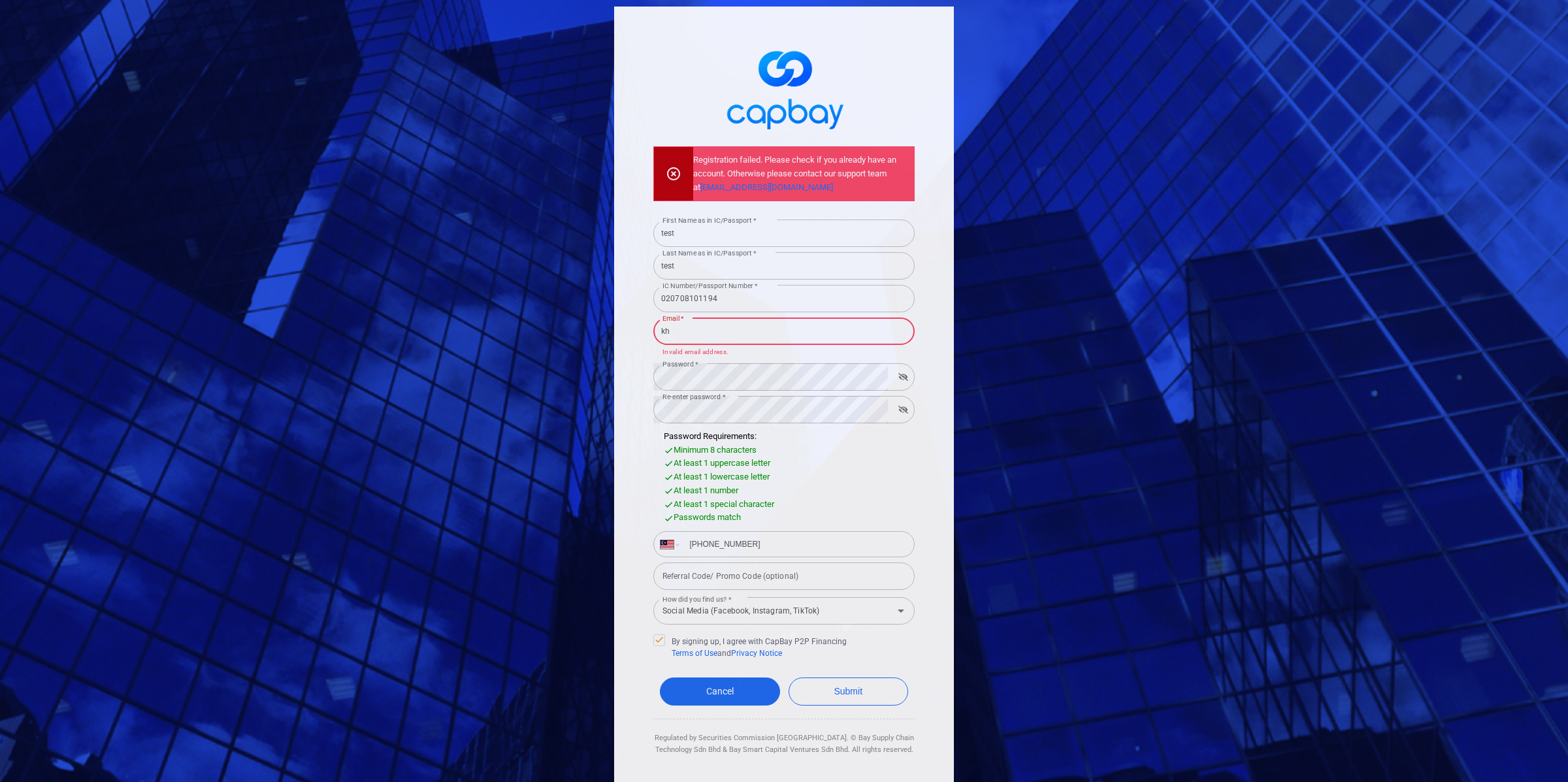
type input "k"
type input "testing421@capbay.com"
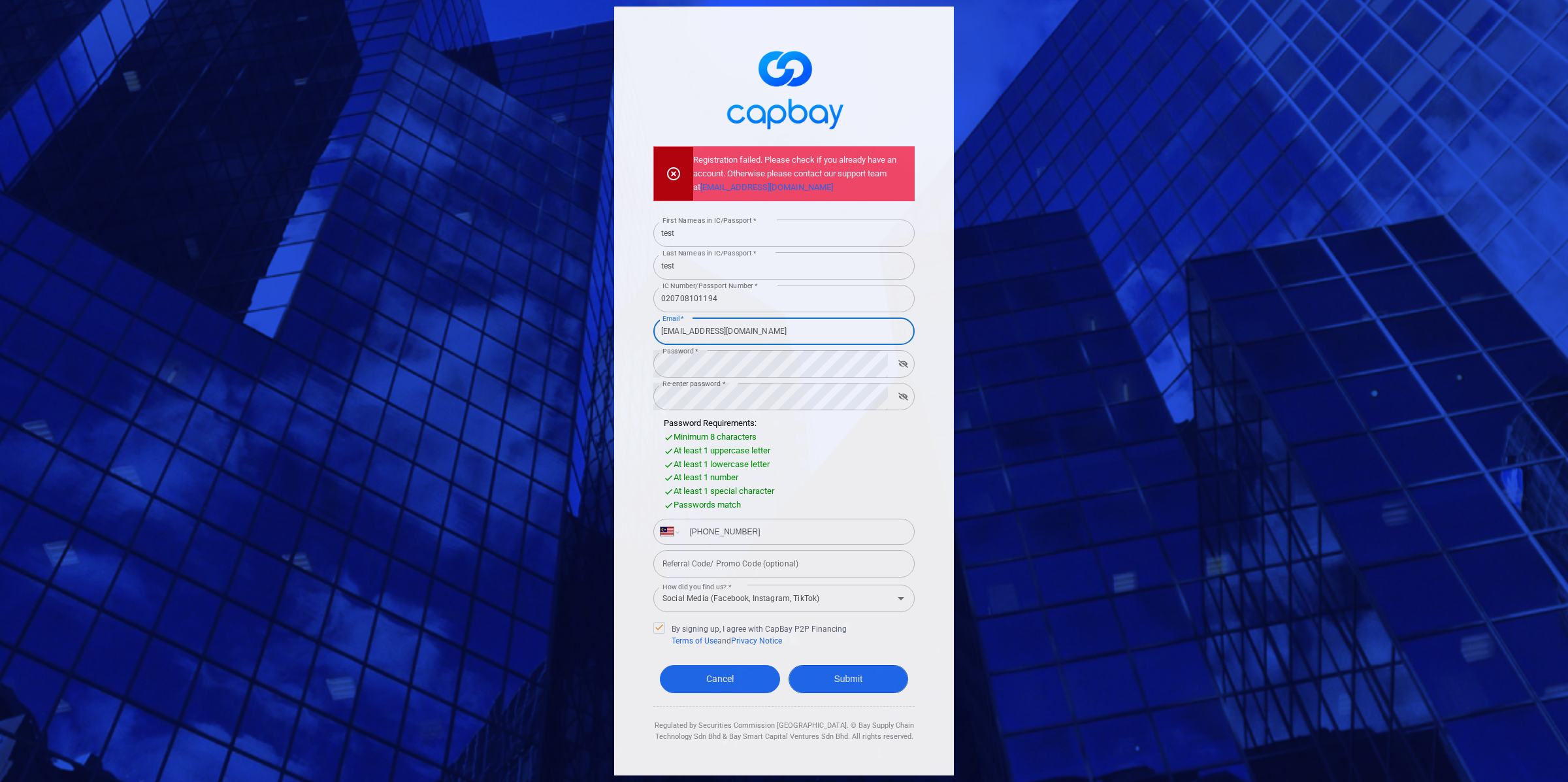
click at [818, 683] on button "Submit" at bounding box center [848, 680] width 120 height 28
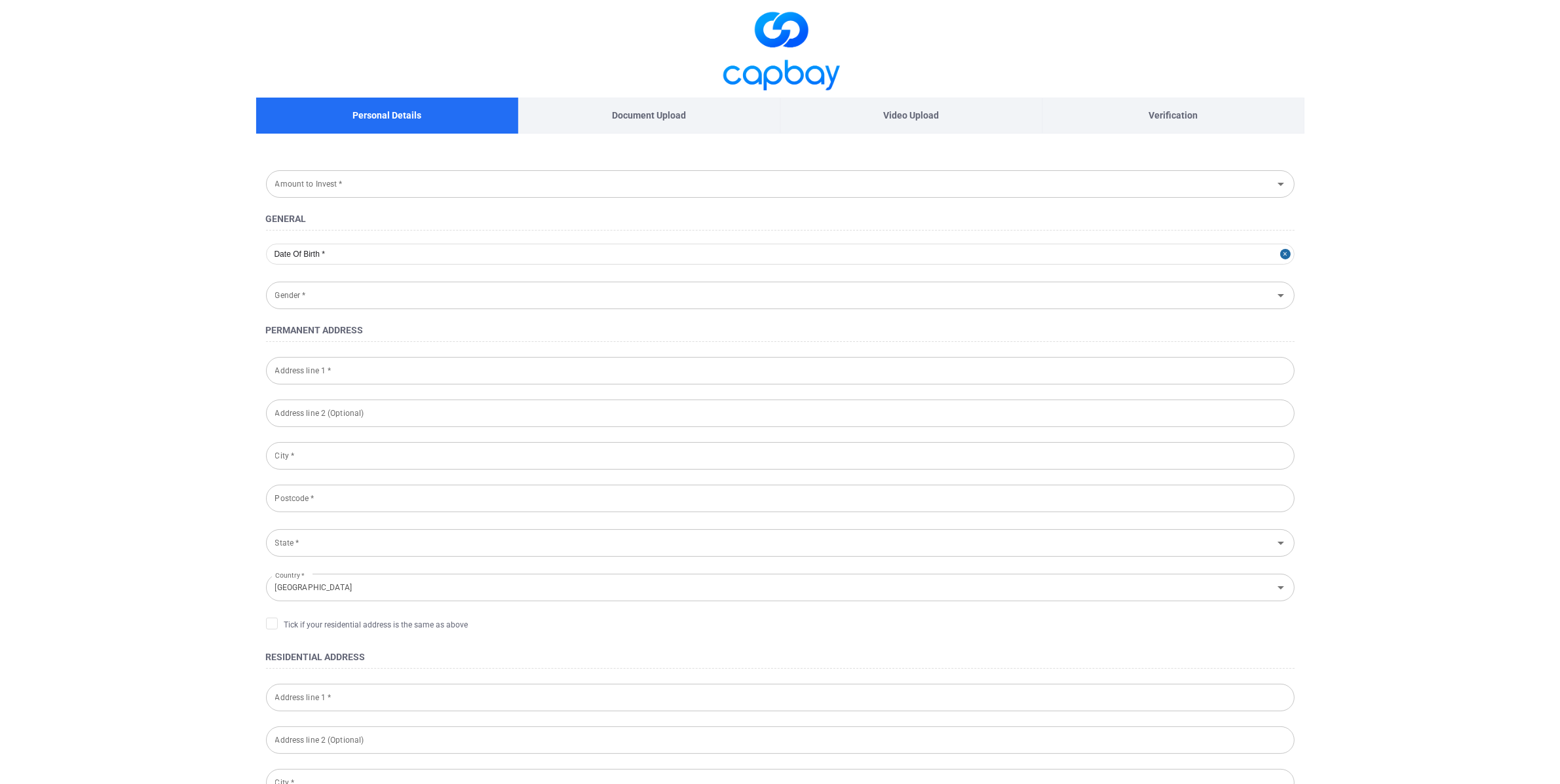
type input "[DATE]"
type input "[DEMOGRAPHIC_DATA]"
type input "020708-10-1194"
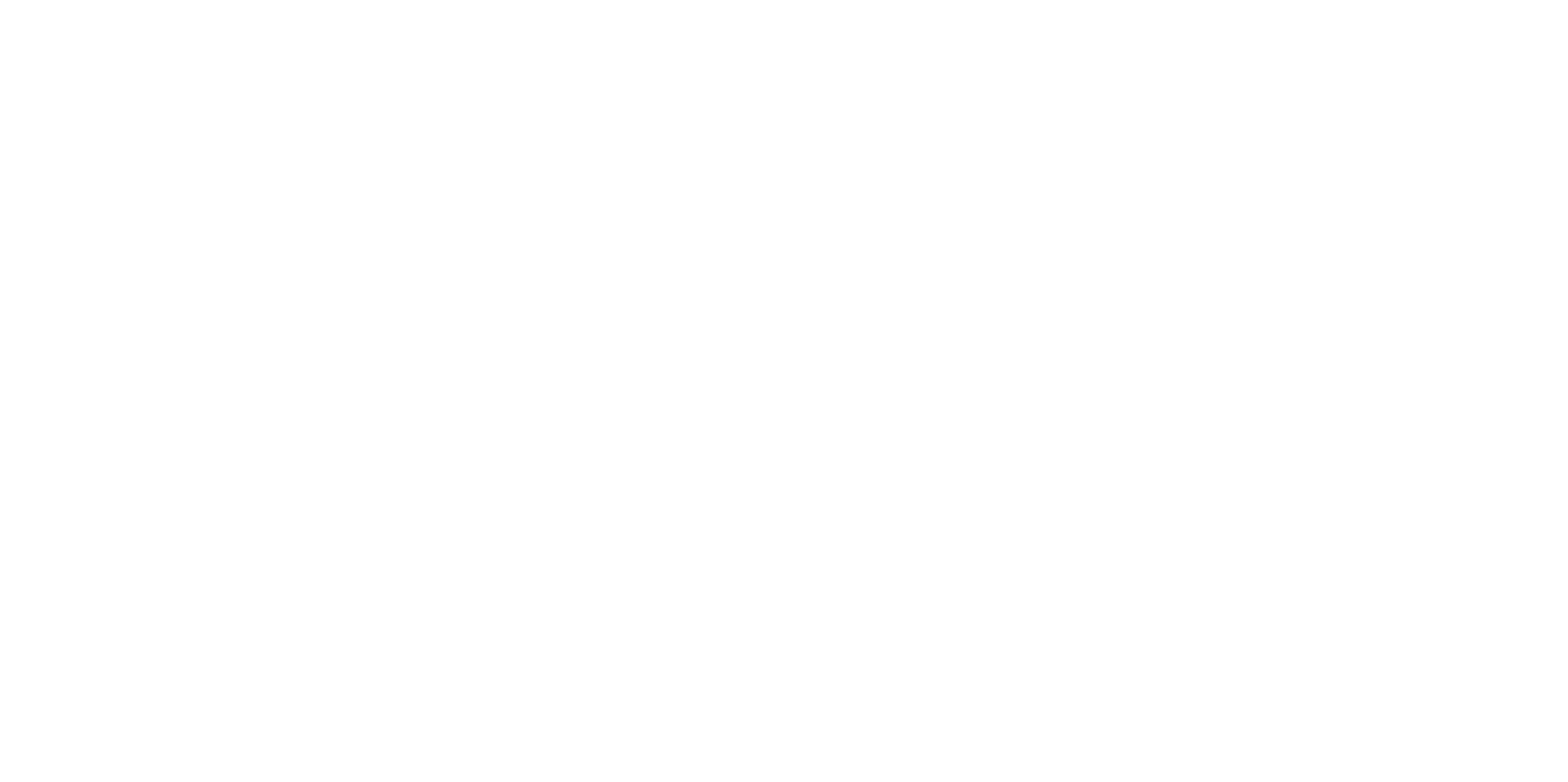
select select "MY"
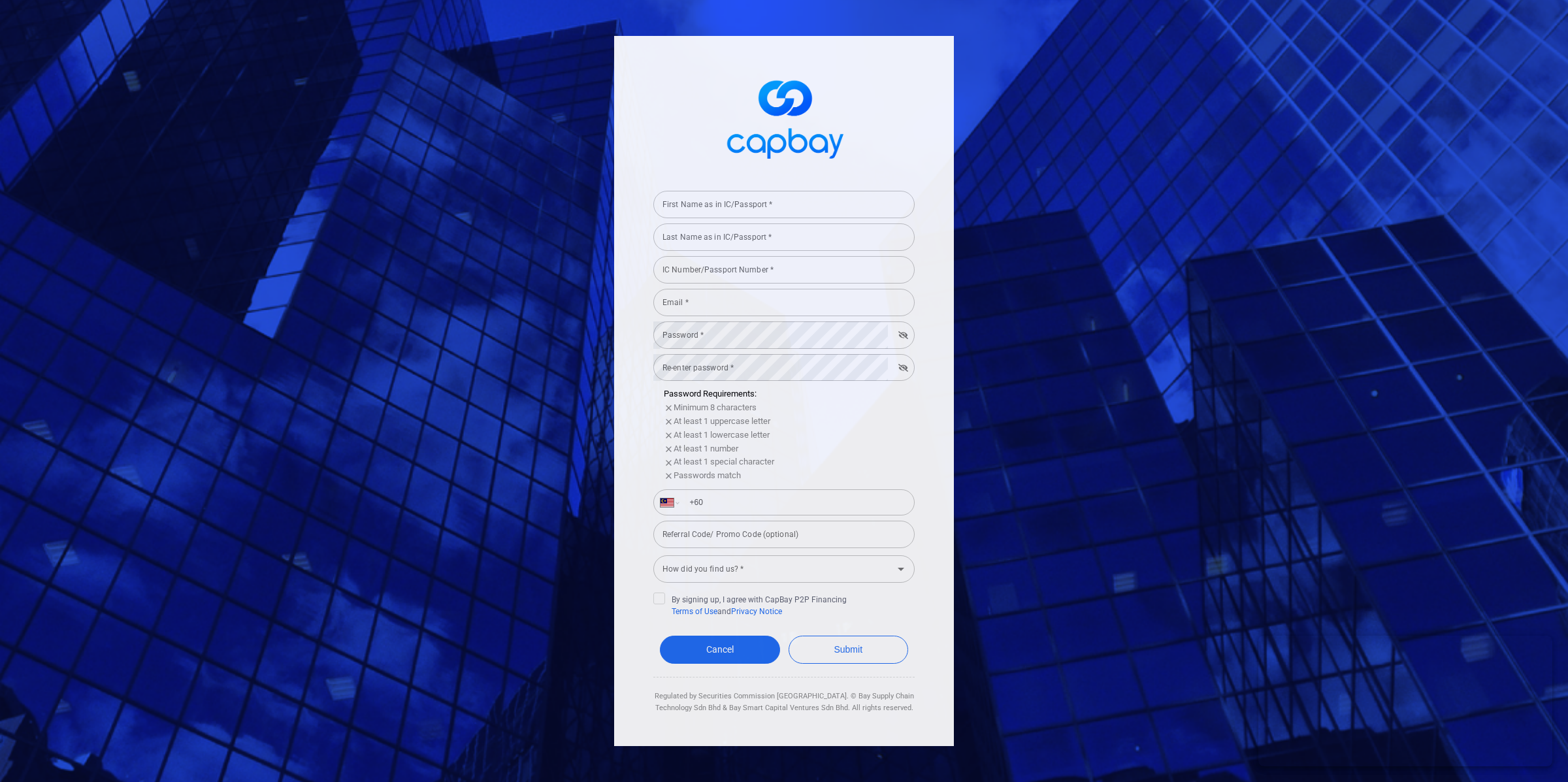
drag, startPoint x: 756, startPoint y: 219, endPoint x: 766, endPoint y: 198, distance: 23.3
click at [756, 219] on form "First Name as in IC/Passport * First Name as in IC/Passport * Last Name as in I…" at bounding box center [784, 450] width 261 height 529
click at [766, 198] on input "First Name as in IC/Passport *" at bounding box center [784, 204] width 261 height 28
type input "test"
drag, startPoint x: 742, startPoint y: 238, endPoint x: 758, endPoint y: 248, distance: 18.9
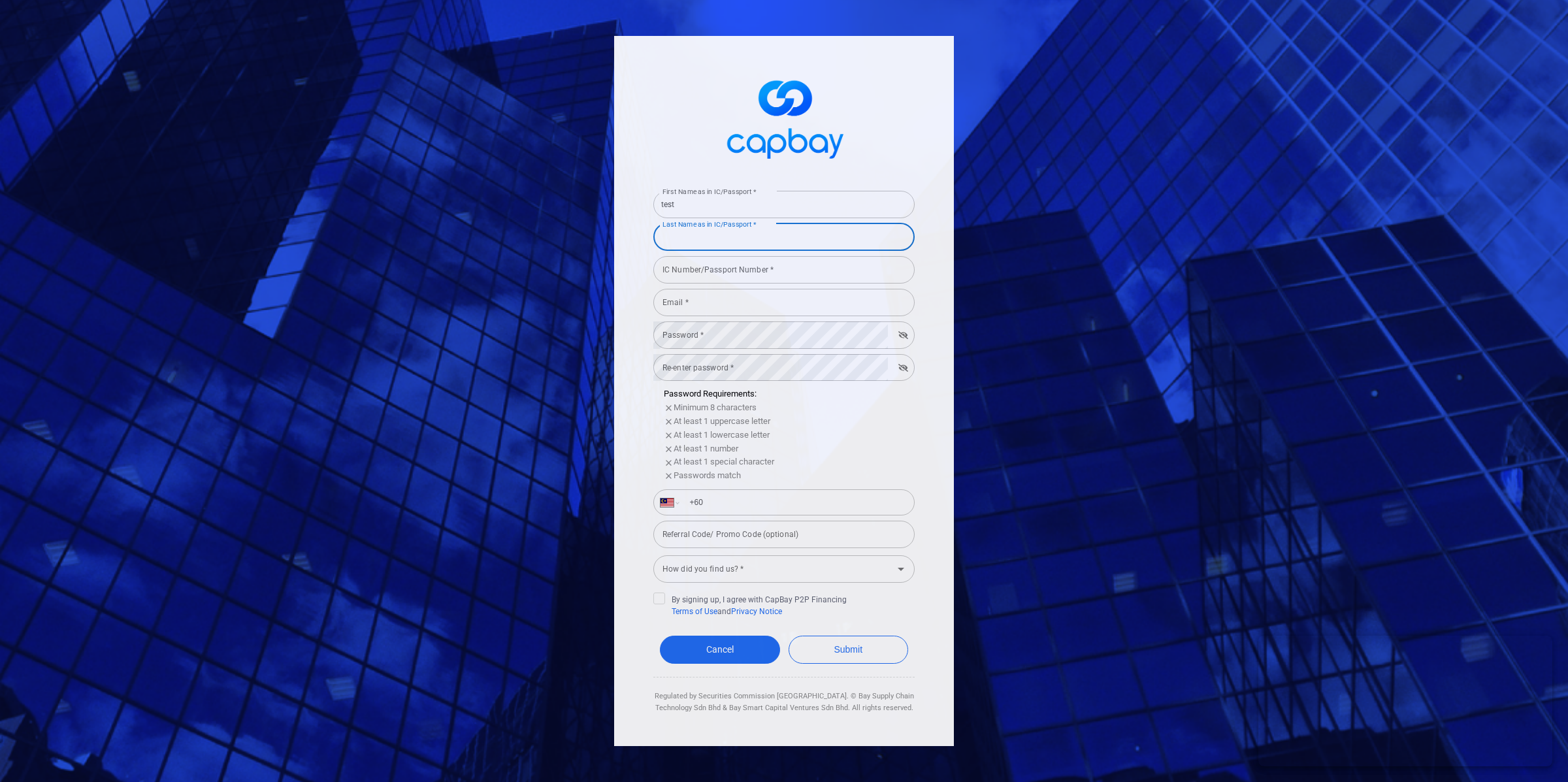
click at [742, 238] on input "Last Name as in IC/Passport *" at bounding box center [784, 237] width 261 height 28
type input "test"
click at [750, 274] on input "IC Number/Passport Number *" at bounding box center [784, 269] width 261 height 28
type input "020708101194"
click at [751, 312] on input "Email *" at bounding box center [784, 302] width 261 height 28
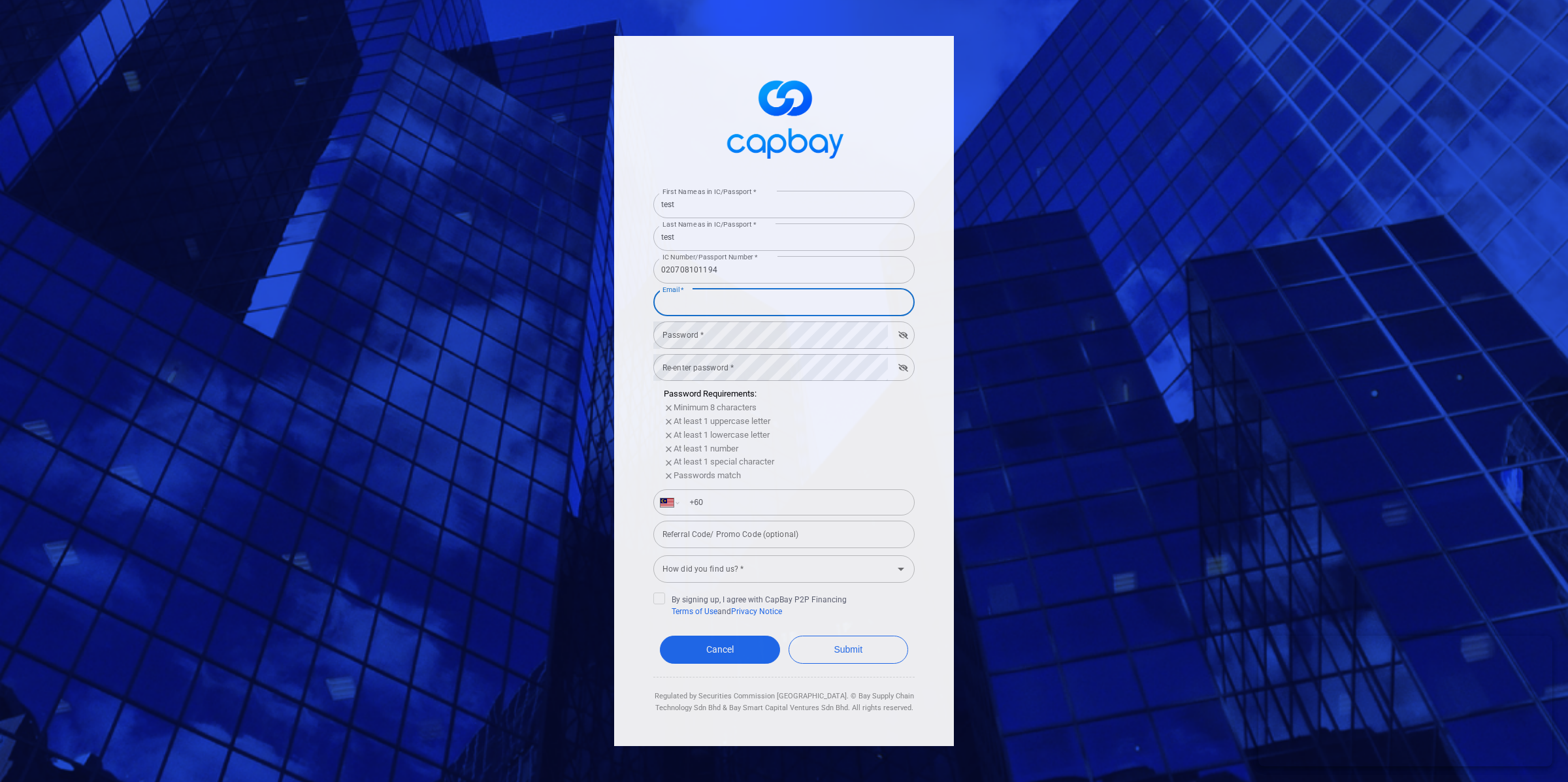
click at [688, 309] on input "Email *" at bounding box center [784, 302] width 261 height 28
type input "s"
type input "k"
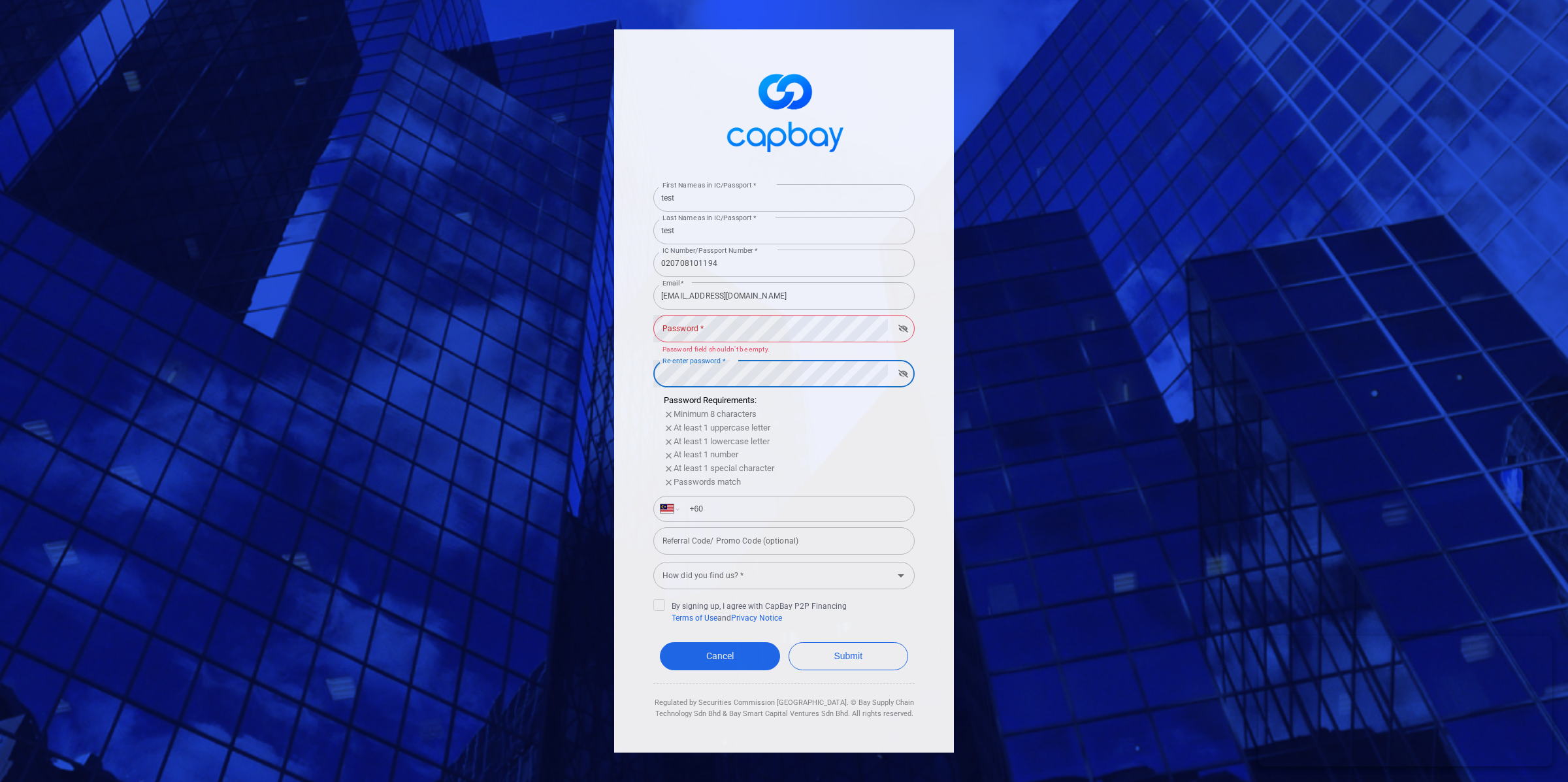
click at [765, 346] on p "Password field shouldn’t be empty." at bounding box center [784, 350] width 243 height 12
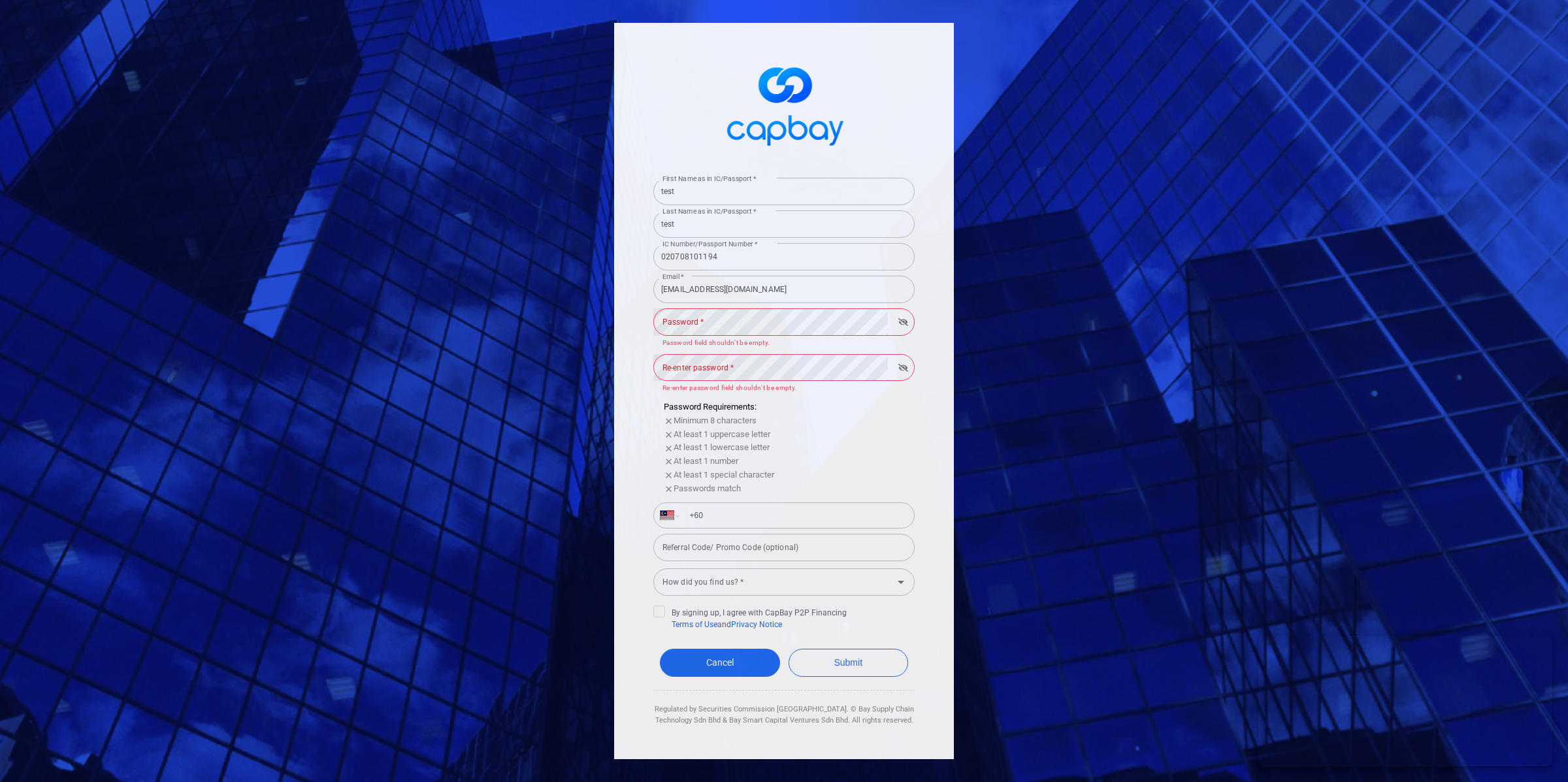
click at [772, 339] on p "Password field shouldn’t be empty." at bounding box center [784, 343] width 243 height 12
type input "kharishmaharjai"
click at [702, 295] on input "kharishmaharjai" at bounding box center [784, 289] width 261 height 28
click at [634, 384] on div "First Name as in IC/Passport * test First Name as in IC/Passport * Last Name as…" at bounding box center [784, 391] width 339 height 737
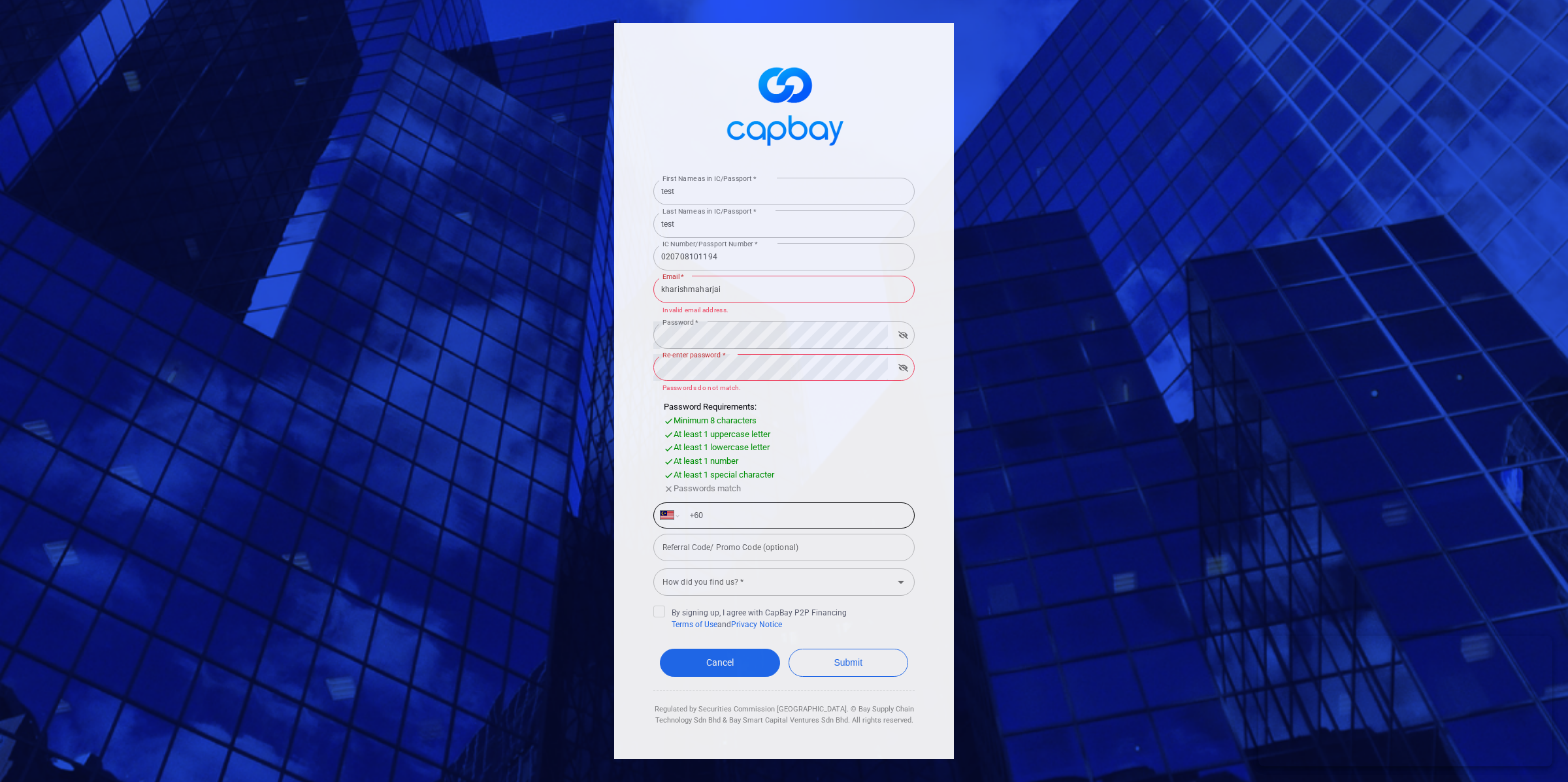
click at [725, 513] on input "+60" at bounding box center [794, 516] width 226 height 21
type input "[PHONE_NUMBER]"
click at [750, 582] on input "How did you find us? *" at bounding box center [773, 581] width 232 height 24
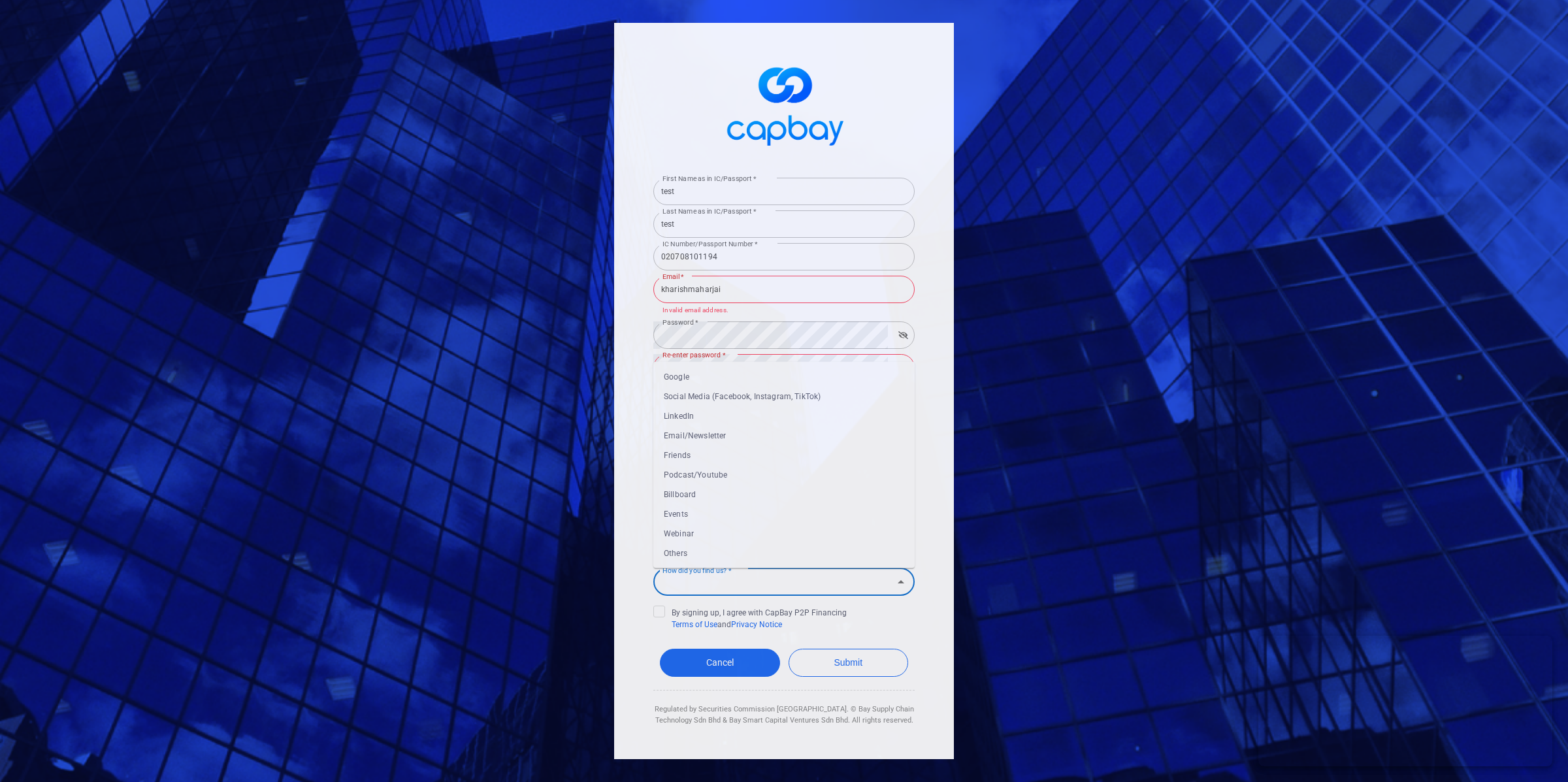
click at [712, 529] on li "Webinar" at bounding box center [784, 533] width 261 height 20
type input "Webinar"
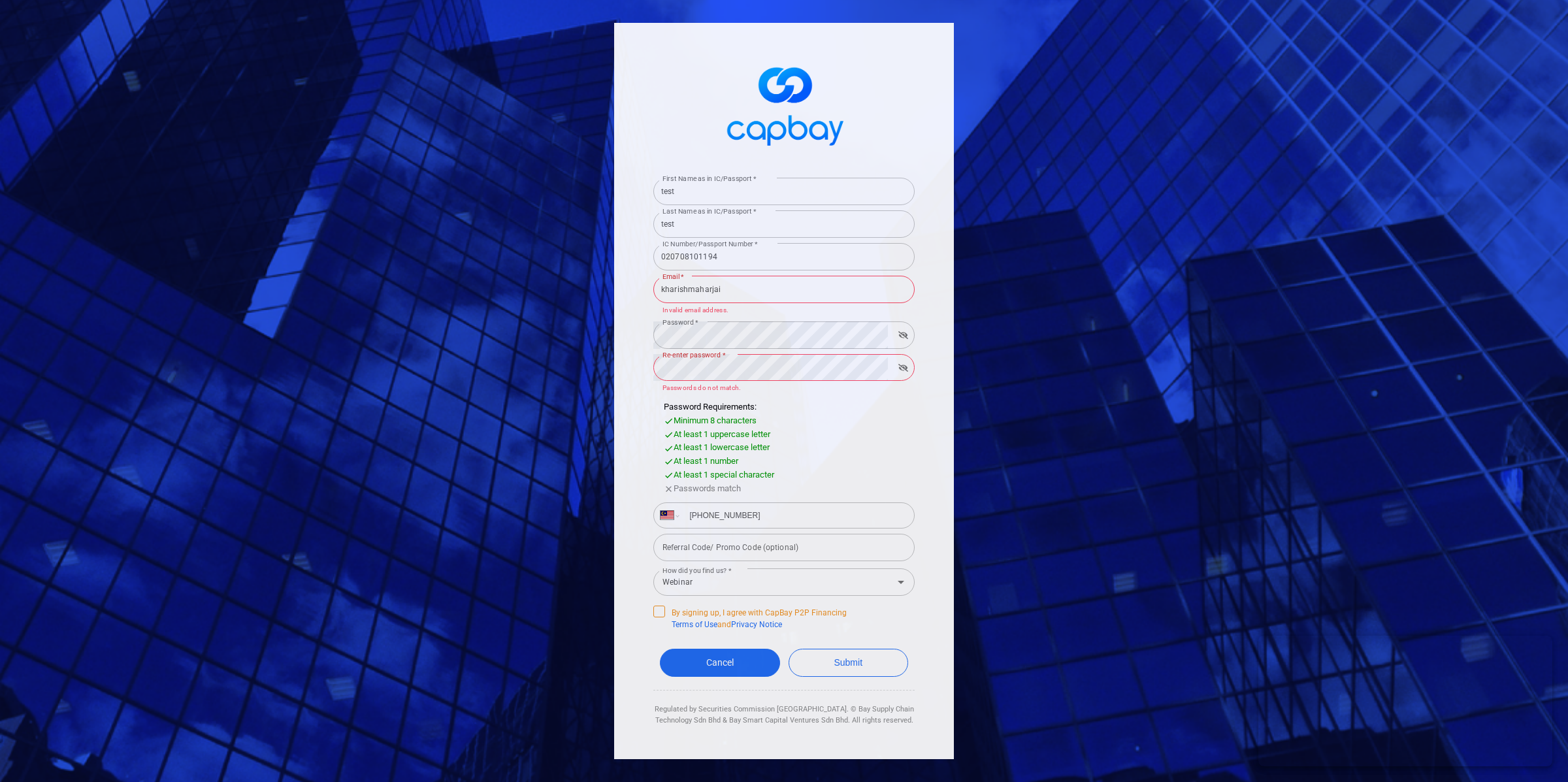
click at [663, 618] on span "By signing up, I agree with CapBay P2P Financing Terms of Use and Privacy Notice" at bounding box center [750, 618] width 194 height 25
click at [0, 0] on input "By signing up, I agree with CapBay P2P Financing Terms of Use and Privacy Notice" at bounding box center [0, 0] width 0 height 0
click at [833, 660] on button "Submit" at bounding box center [848, 663] width 120 height 28
click at [910, 332] on button "button" at bounding box center [903, 335] width 20 height 19
click at [898, 373] on button "button" at bounding box center [903, 368] width 20 height 19
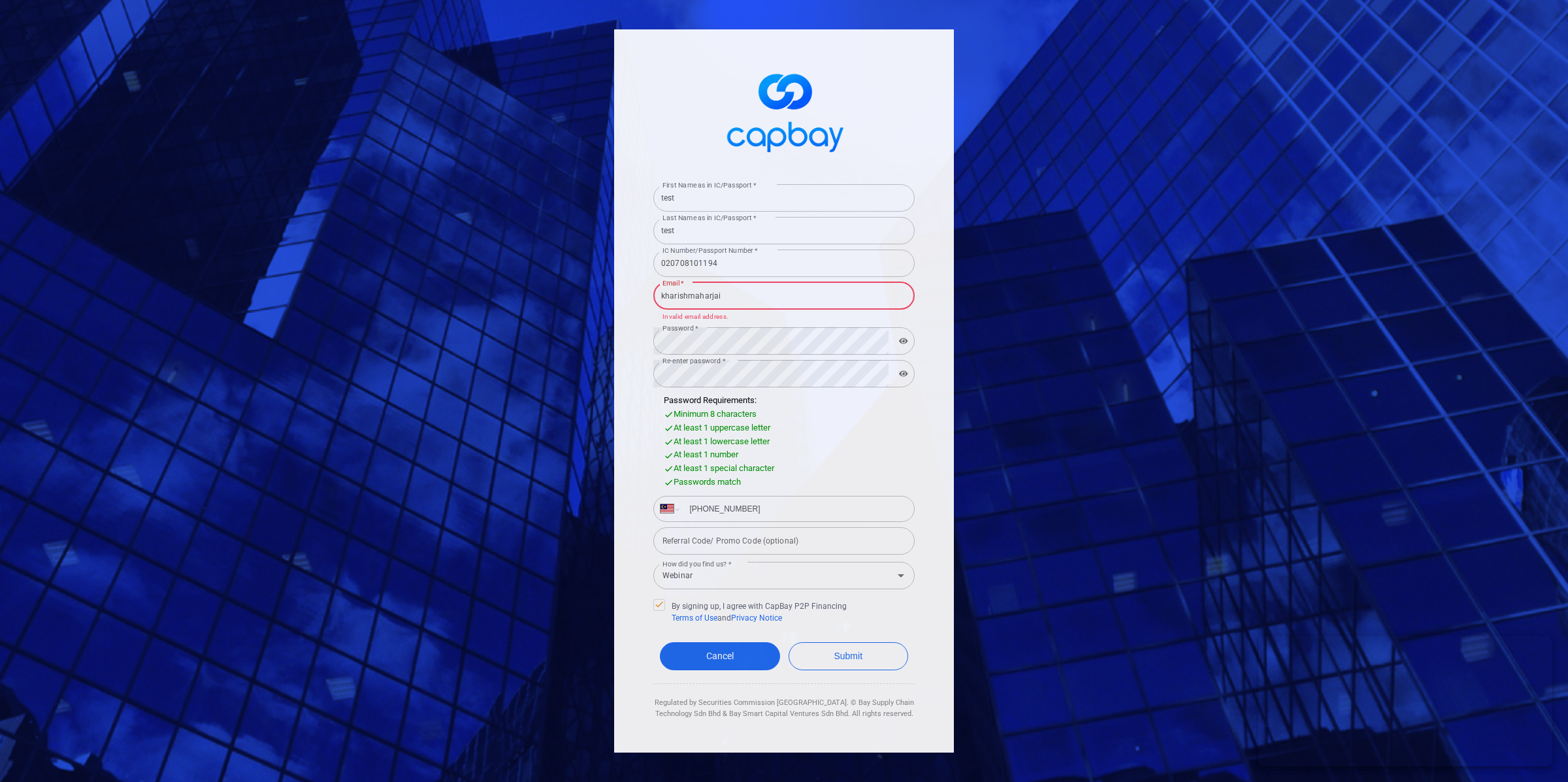
click at [742, 294] on input "kharishmaharjai" at bounding box center [784, 296] width 261 height 28
click at [744, 295] on input "kharishmaharjai" at bounding box center [784, 296] width 261 height 28
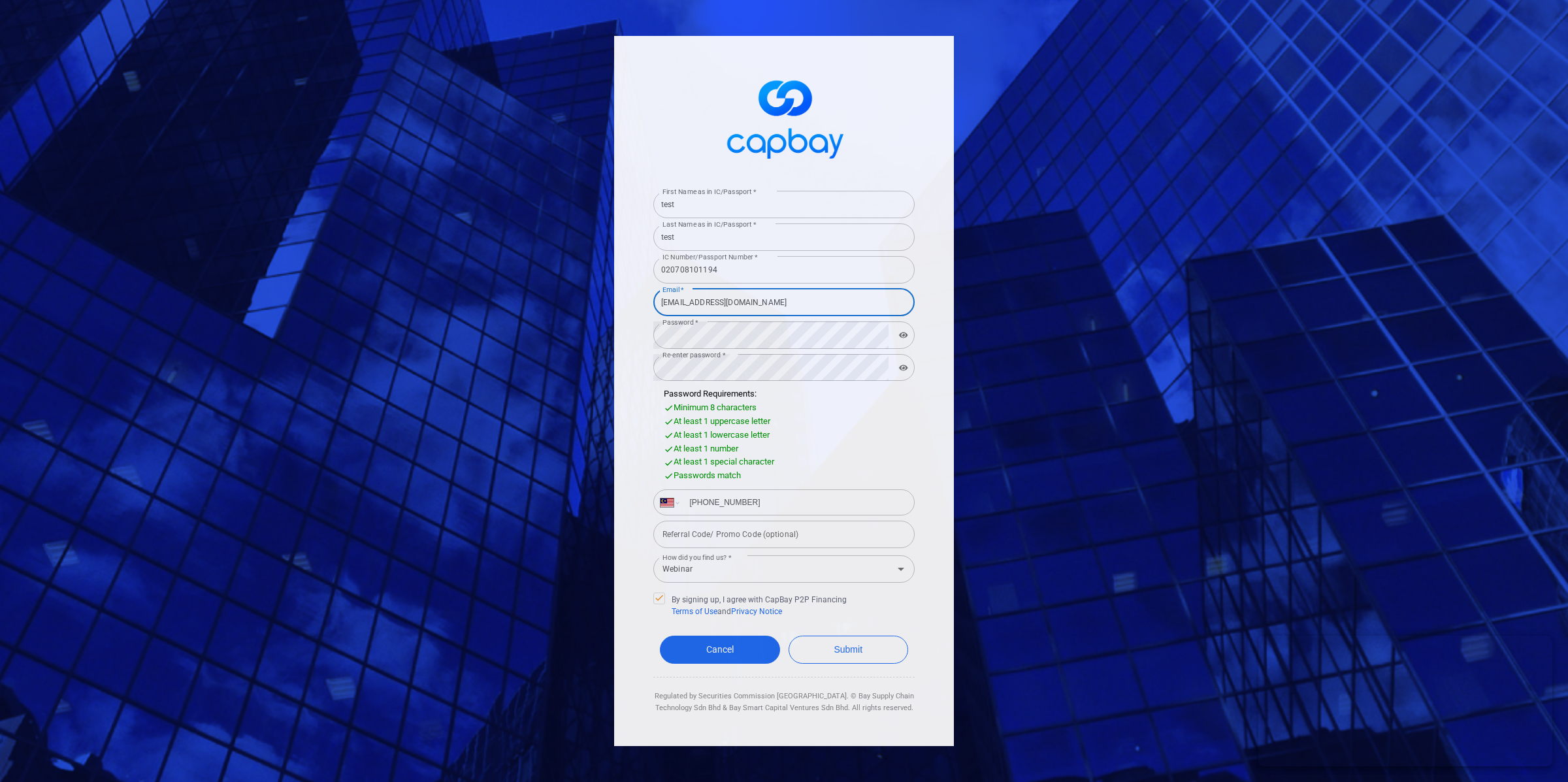
type input "kharishmaharjai@yahoo.com"
click at [789, 636] on button "Submit" at bounding box center [848, 650] width 120 height 28
